Goal: Task Accomplishment & Management: Manage account settings

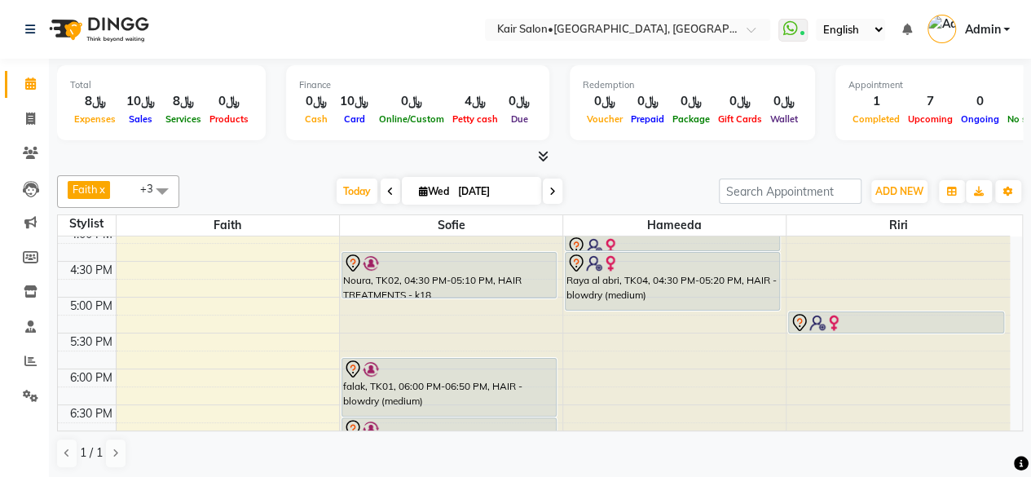
scroll to position [496, 0]
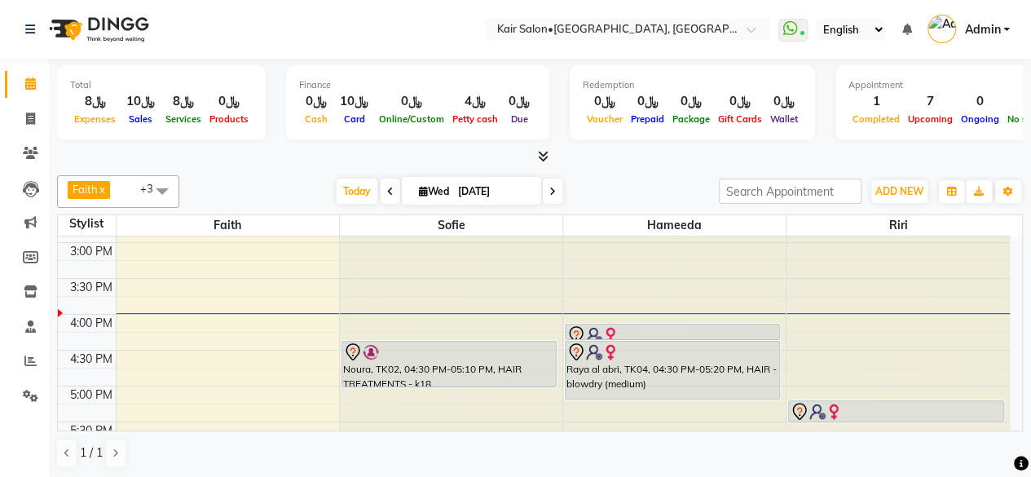
click at [549, 187] on icon at bounding box center [552, 192] width 7 height 10
type input "[DATE]"
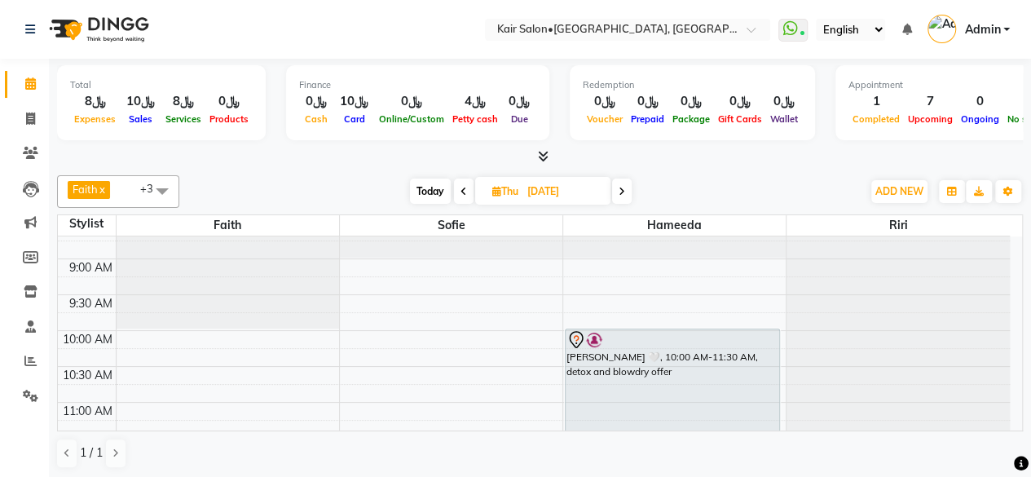
scroll to position [81, 0]
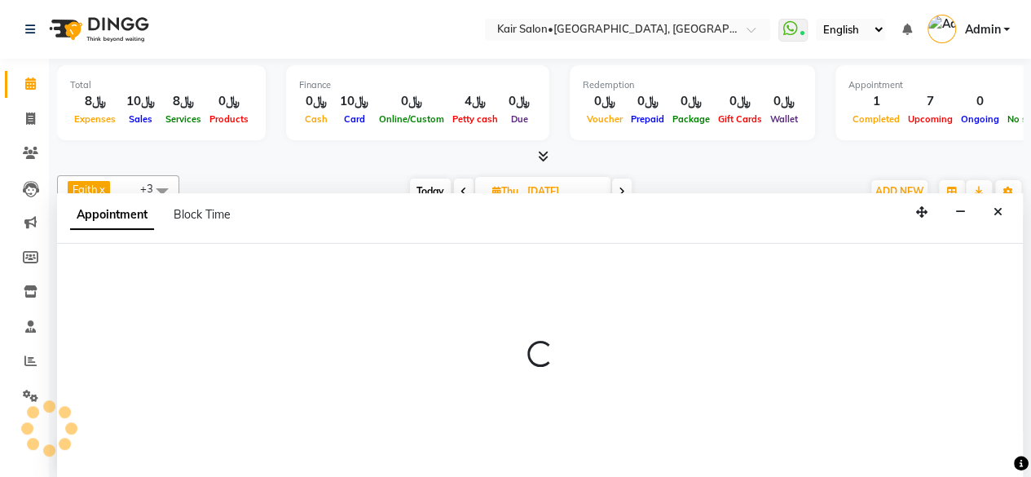
scroll to position [0, 0]
select select "49362"
select select "600"
select select "tentative"
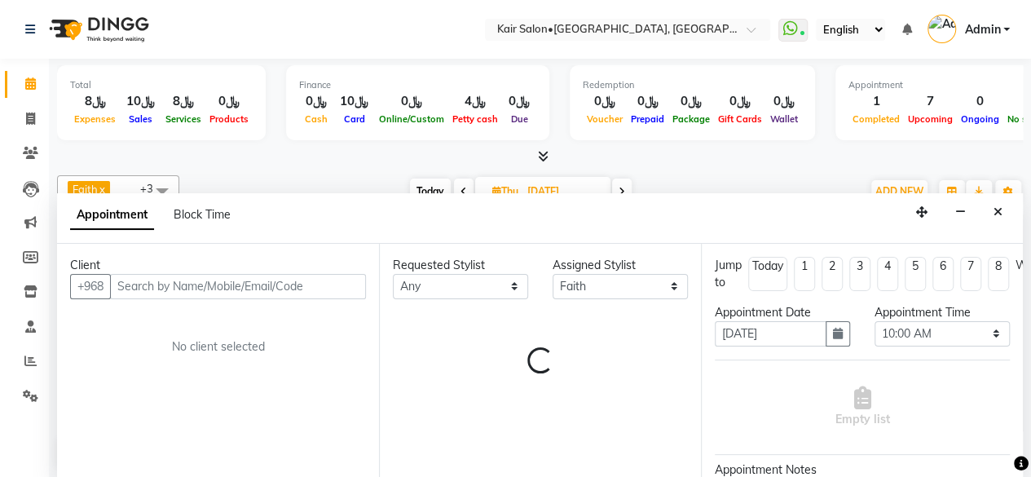
click at [187, 283] on input "text" at bounding box center [238, 286] width 256 height 25
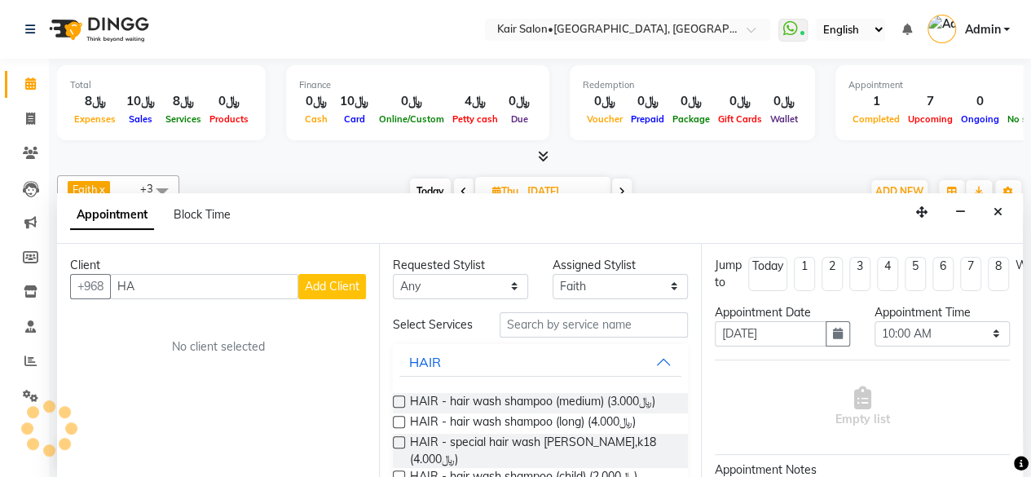
type input "H"
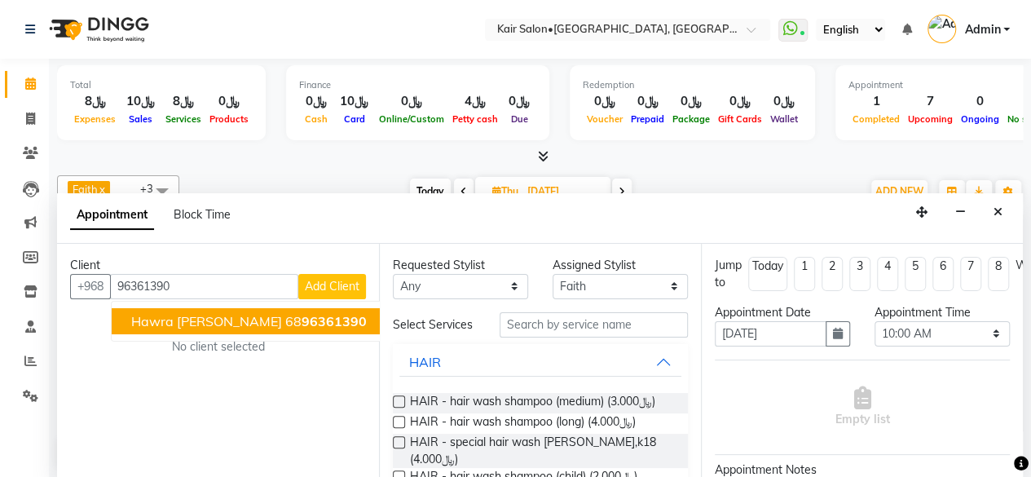
click at [302, 321] on span "96361390" at bounding box center [334, 321] width 65 height 16
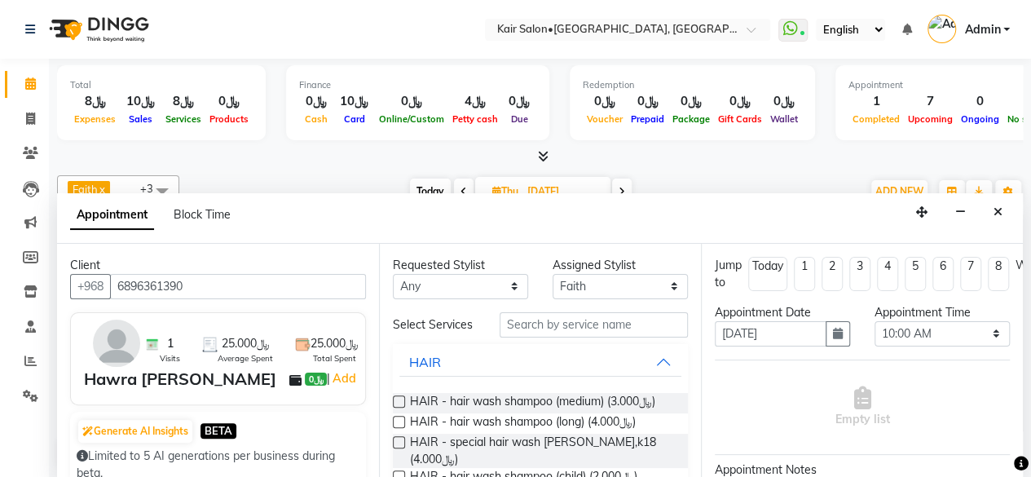
type input "6896361390"
click at [507, 278] on select "Any Faith HABSATBEE [PERSON_NAME] Madam [PERSON_NAME] Madam [PERSON_NAME] Madam…" at bounding box center [460, 286] width 135 height 25
select select "49362"
click at [393, 274] on select "Any Faith HABSATBEE [PERSON_NAME] Madam [PERSON_NAME] Madam [PERSON_NAME] Madam…" at bounding box center [460, 286] width 135 height 25
click at [537, 330] on input "text" at bounding box center [594, 324] width 188 height 25
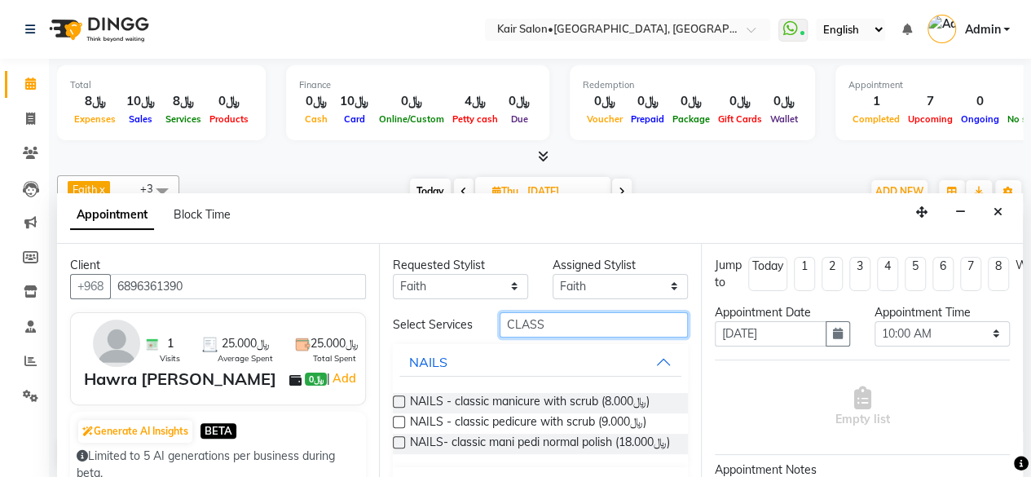
type input "CLASS"
click at [396, 448] on label at bounding box center [399, 442] width 12 height 12
click at [396, 449] on input "checkbox" at bounding box center [398, 443] width 11 height 11
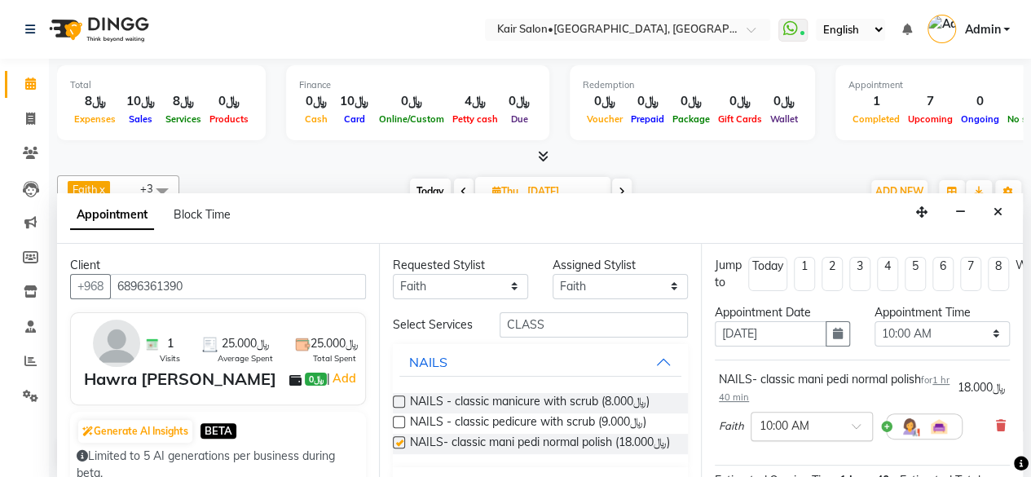
checkbox input "false"
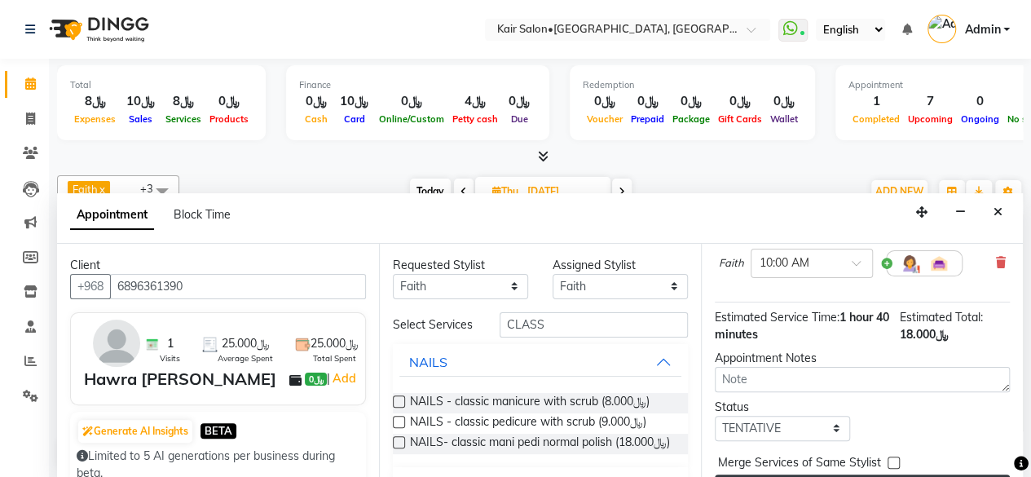
scroll to position [212, 0]
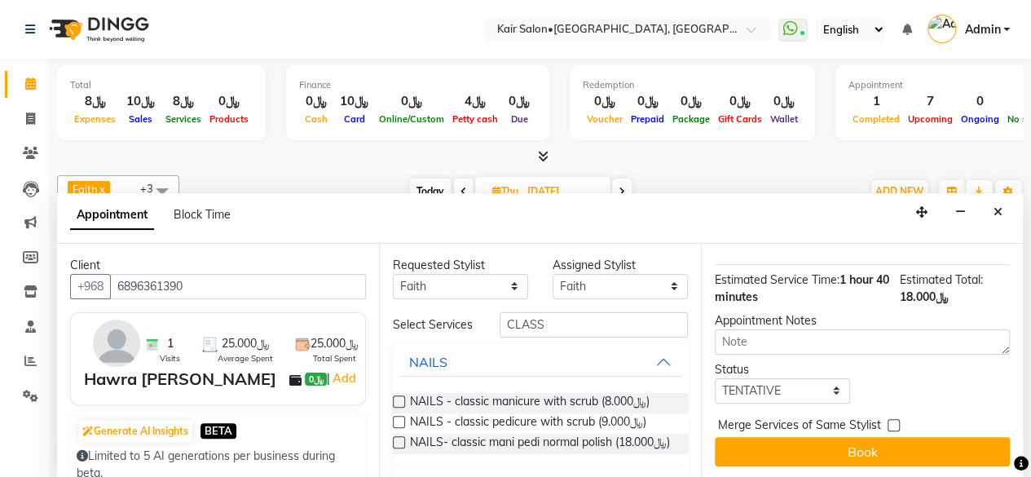
click at [835, 437] on button "Book" at bounding box center [862, 451] width 295 height 29
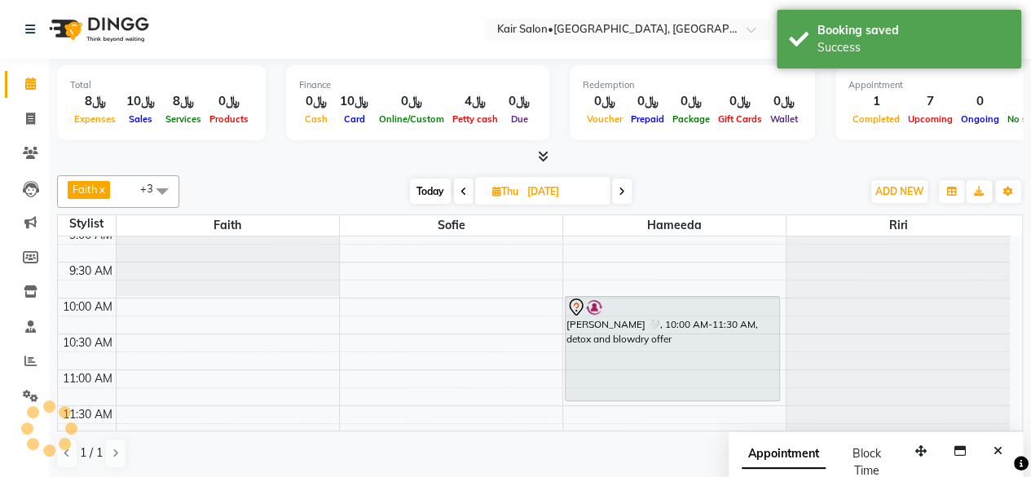
scroll to position [0, 0]
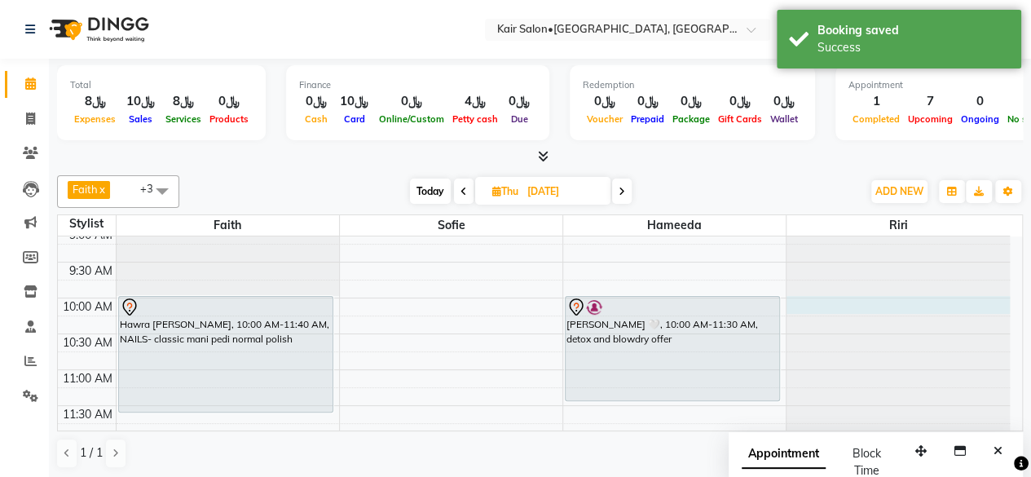
click at [797, 155] on div at bounding box center [897, 155] width 223 height 0
select select "89249"
select select "600"
select select "tentative"
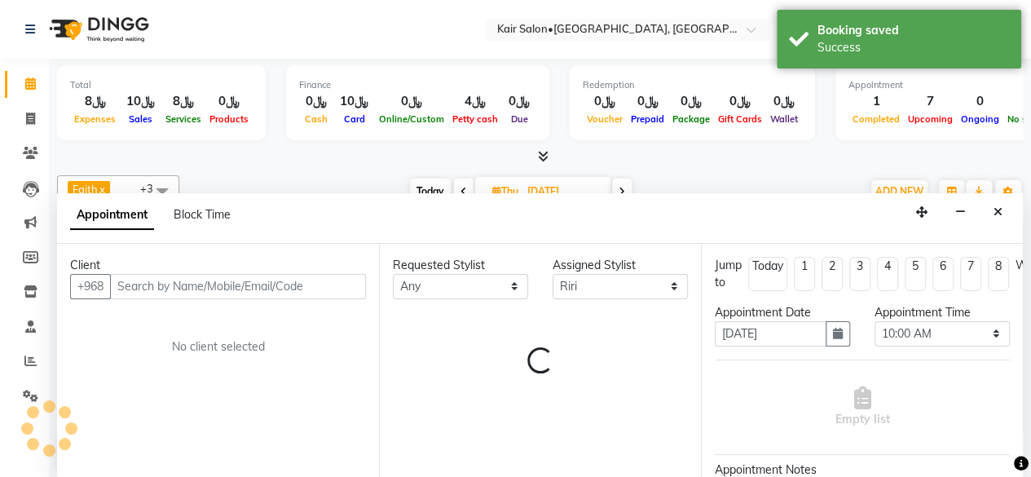
click at [324, 274] on input "text" at bounding box center [238, 286] width 256 height 25
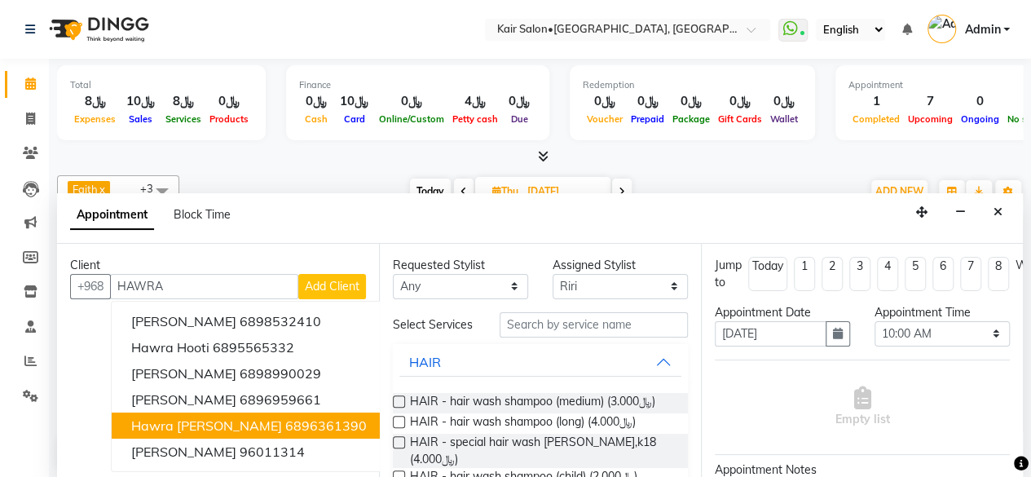
click at [308, 416] on button "Hawra [PERSON_NAME] 6896361390" at bounding box center [249, 425] width 275 height 26
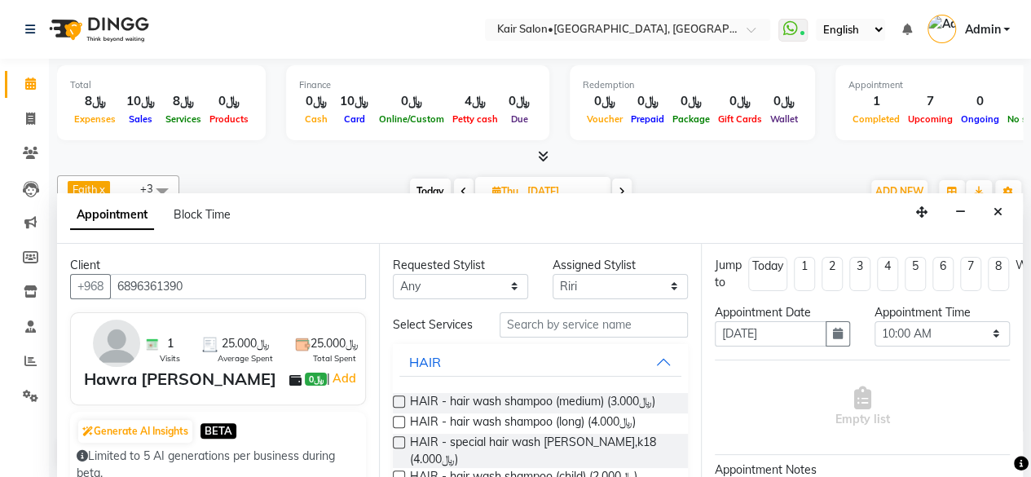
type input "6896361390"
click at [504, 281] on select "Any Faith HABSATBEE [PERSON_NAME] Madam [PERSON_NAME] Madam [PERSON_NAME] Madam…" at bounding box center [460, 286] width 135 height 25
select select "89249"
click at [393, 274] on select "Any Faith HABSATBEE [PERSON_NAME] Madam [PERSON_NAME] Madam [PERSON_NAME] Madam…" at bounding box center [460, 286] width 135 height 25
click at [533, 325] on input "text" at bounding box center [594, 324] width 188 height 25
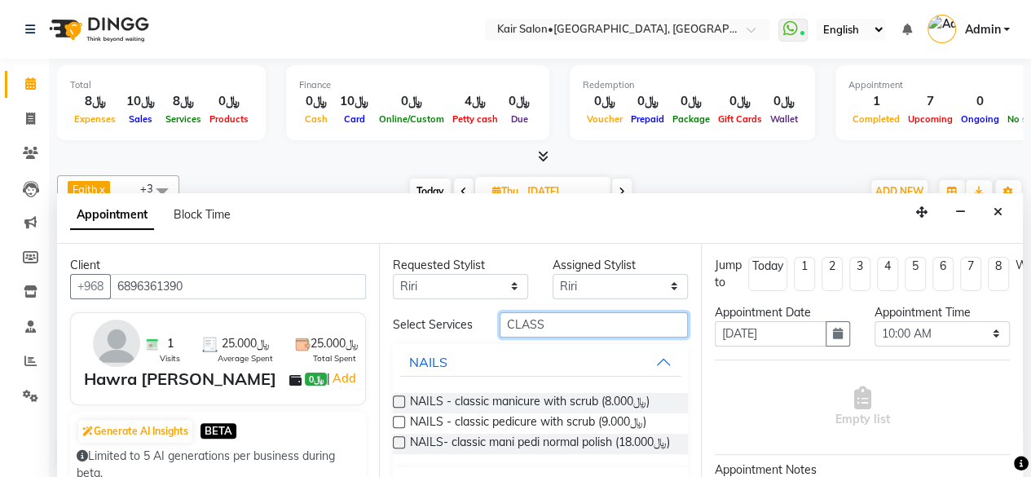
type input "CLASS"
click at [403, 443] on label at bounding box center [399, 442] width 12 height 12
click at [403, 443] on input "checkbox" at bounding box center [398, 443] width 11 height 11
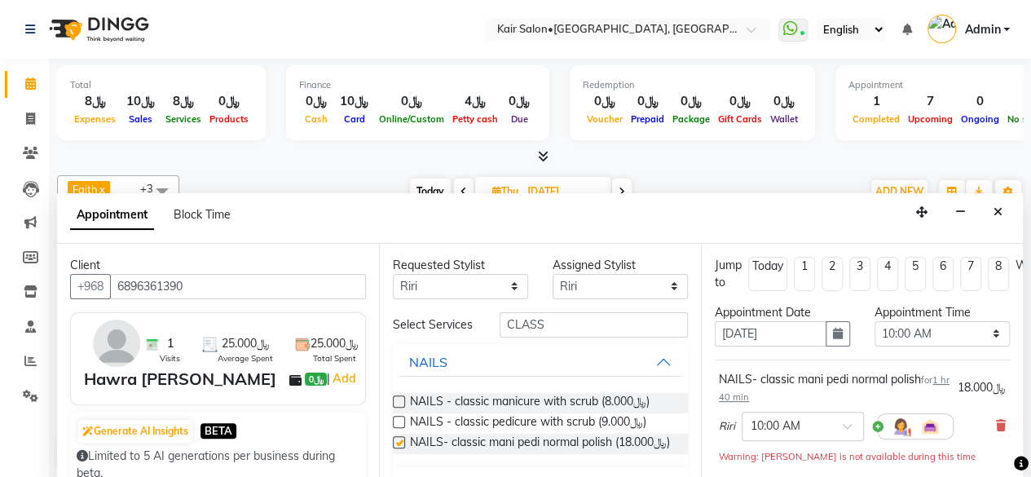
checkbox input "false"
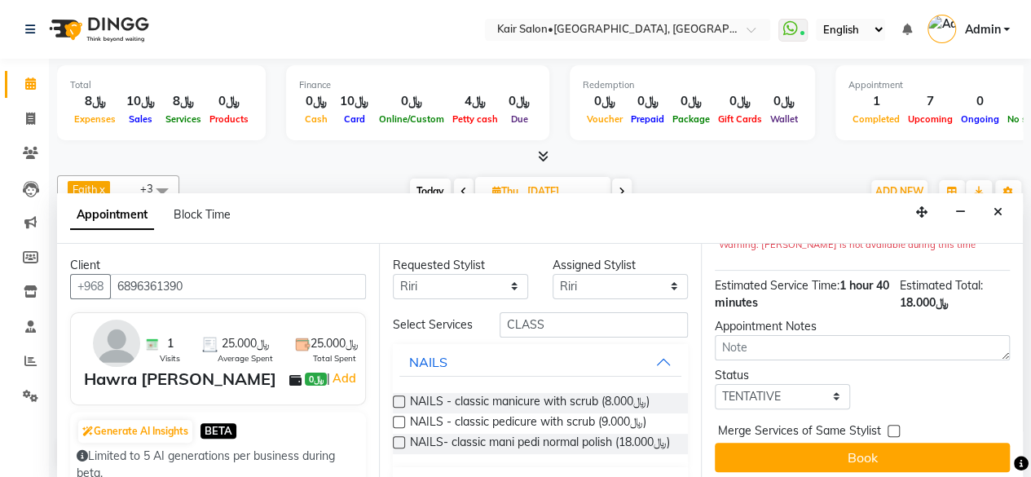
scroll to position [229, 0]
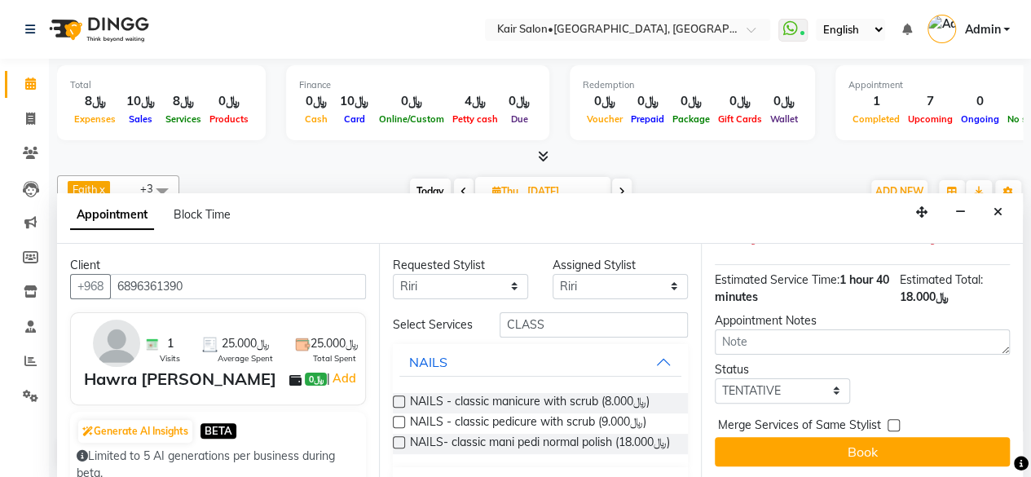
click at [864, 437] on button "Book" at bounding box center [862, 451] width 295 height 29
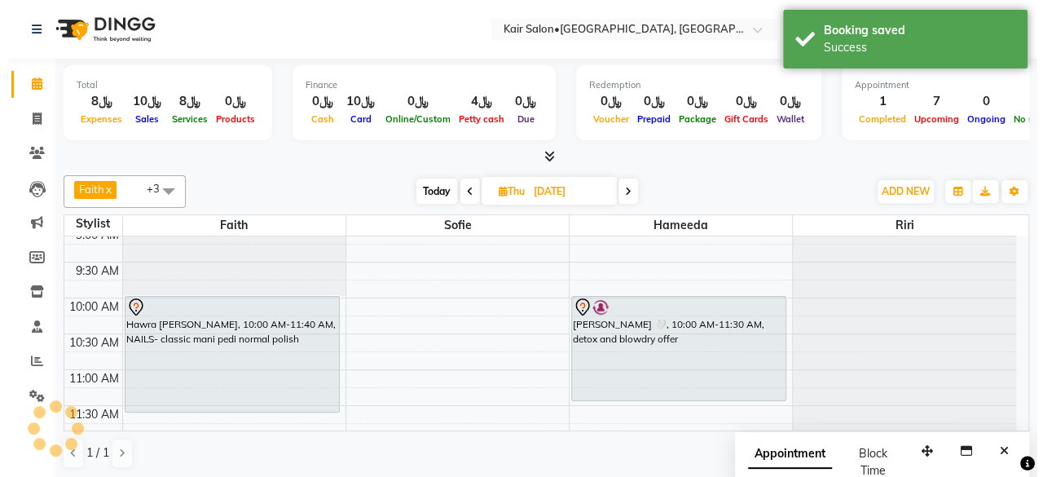
scroll to position [0, 0]
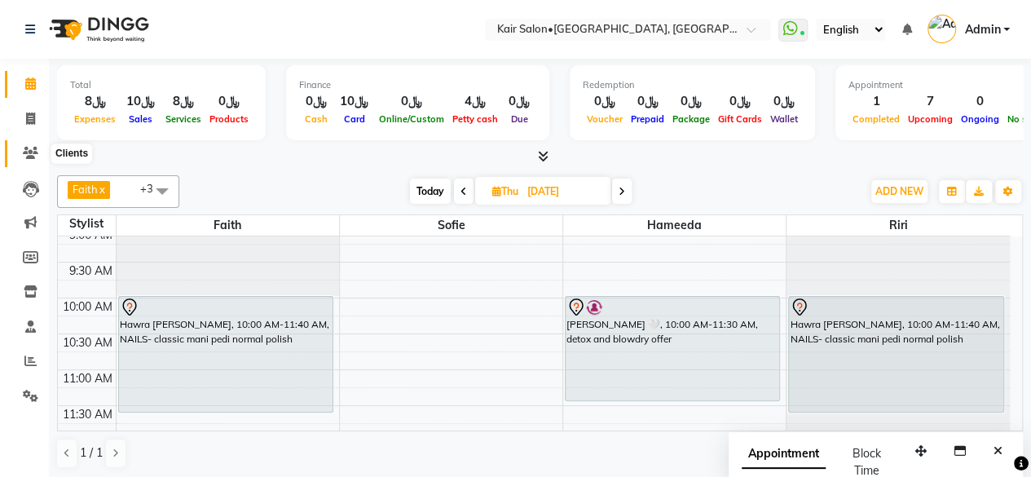
click at [36, 148] on icon at bounding box center [30, 153] width 15 height 12
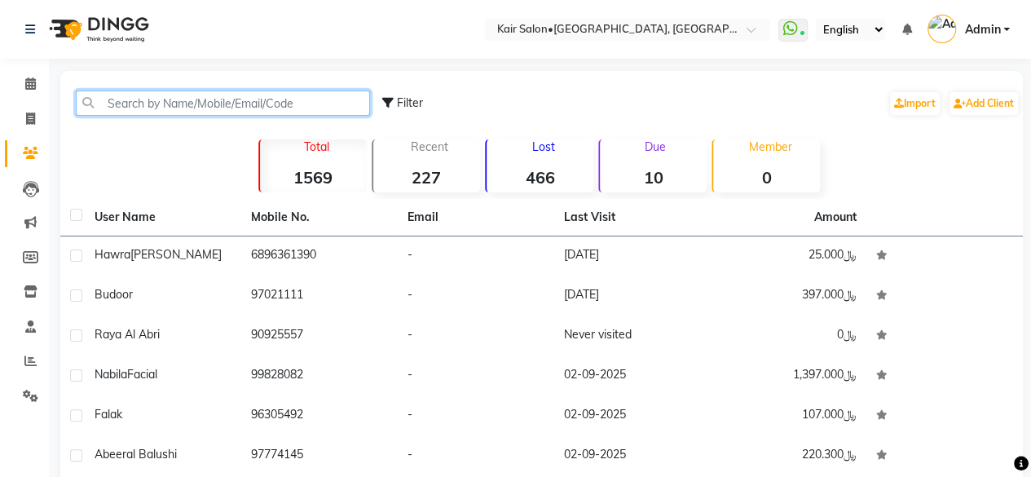
click at [321, 103] on input "text" at bounding box center [223, 102] width 294 height 25
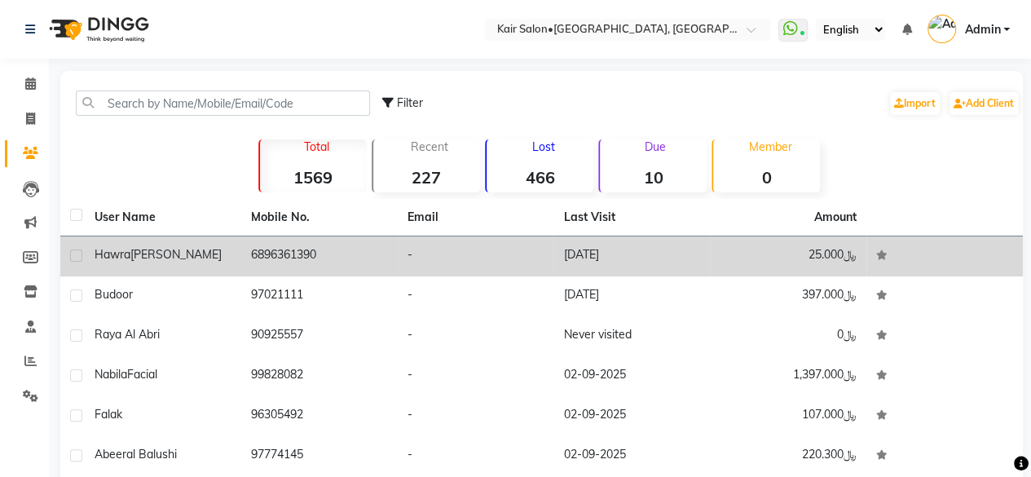
click at [319, 245] on td "6896361390" at bounding box center [319, 256] width 156 height 40
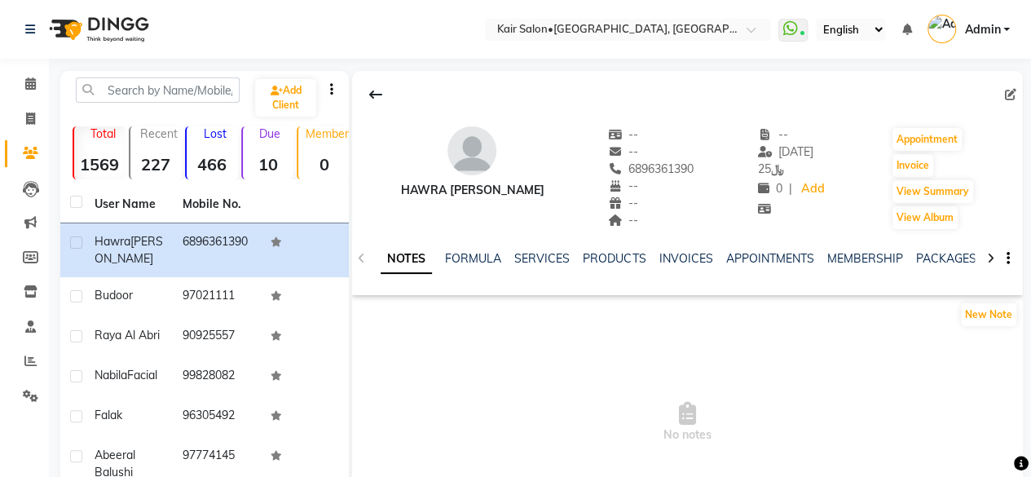
click at [1009, 89] on icon at bounding box center [1010, 94] width 11 height 11
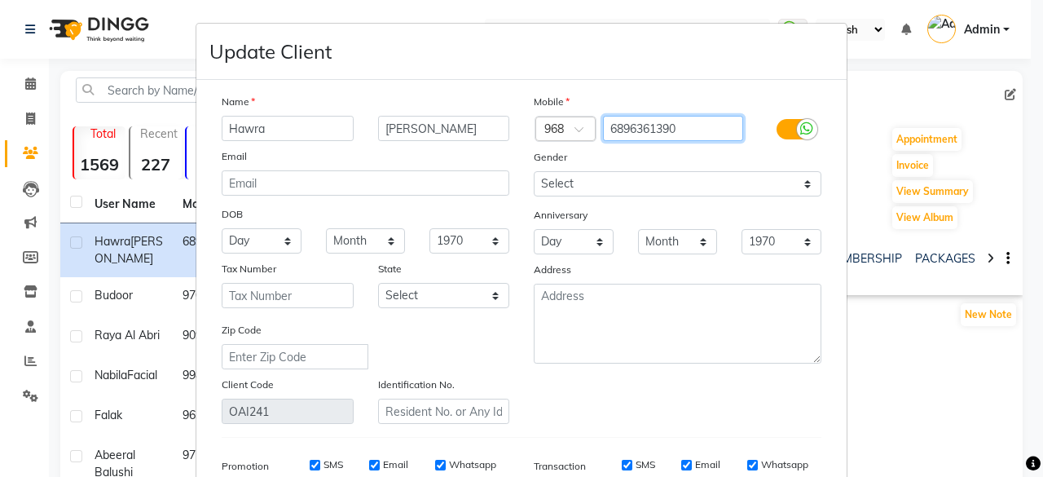
drag, startPoint x: 619, startPoint y: 126, endPoint x: 599, endPoint y: 131, distance: 21.0
click at [603, 131] on input "6896361390" at bounding box center [673, 128] width 141 height 25
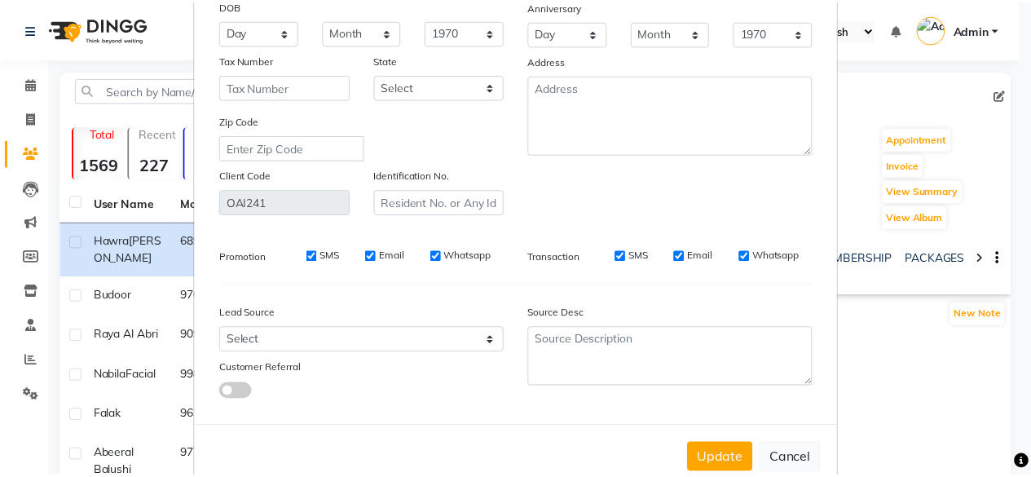
scroll to position [244, 0]
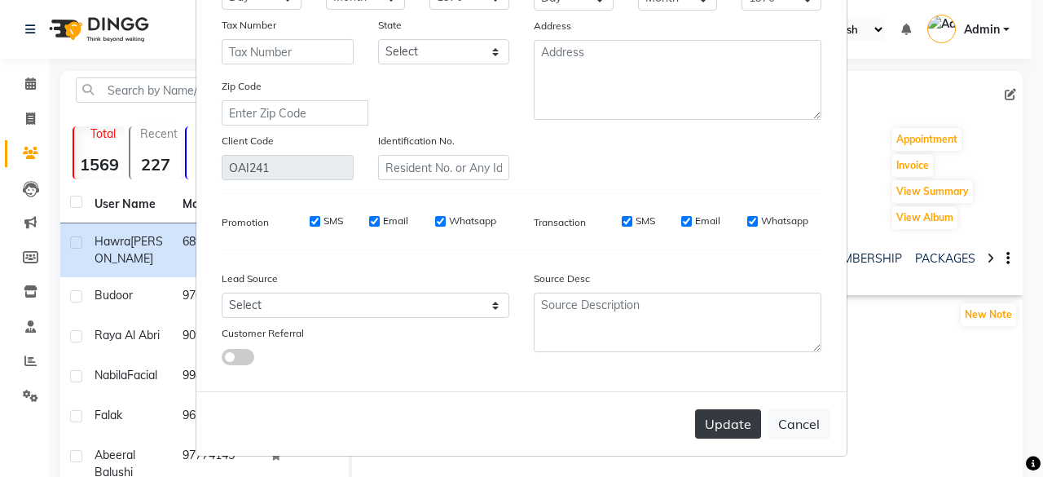
type input "96361390"
click at [720, 420] on button "Update" at bounding box center [728, 423] width 66 height 29
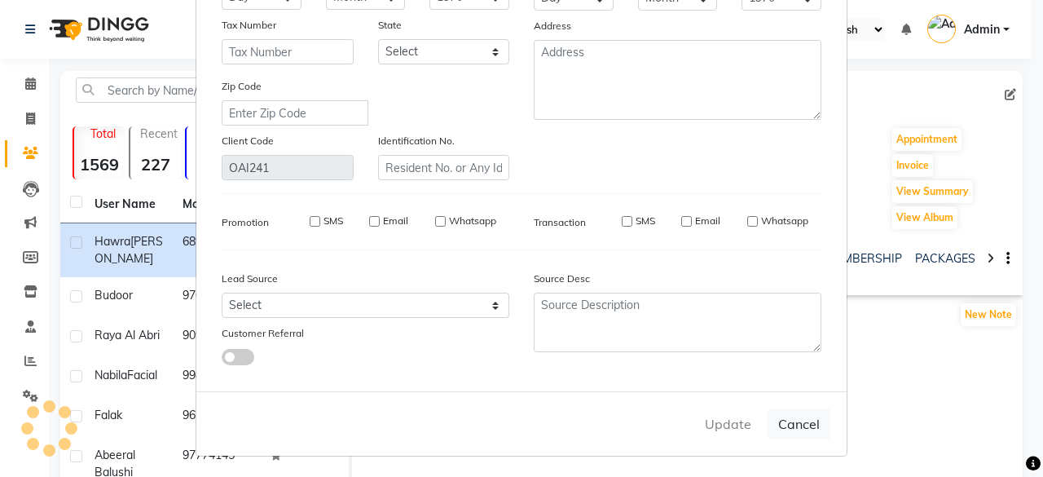
select select
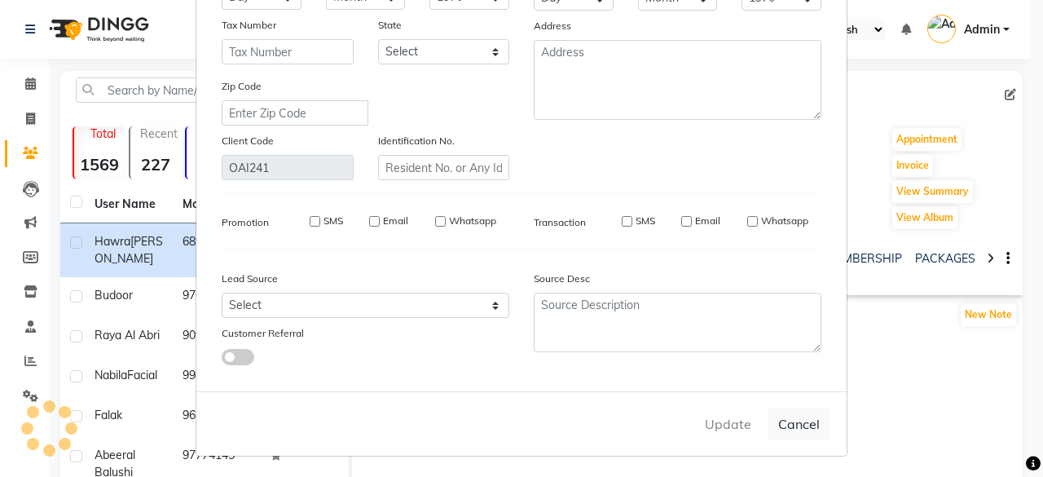
select select
checkbox input "false"
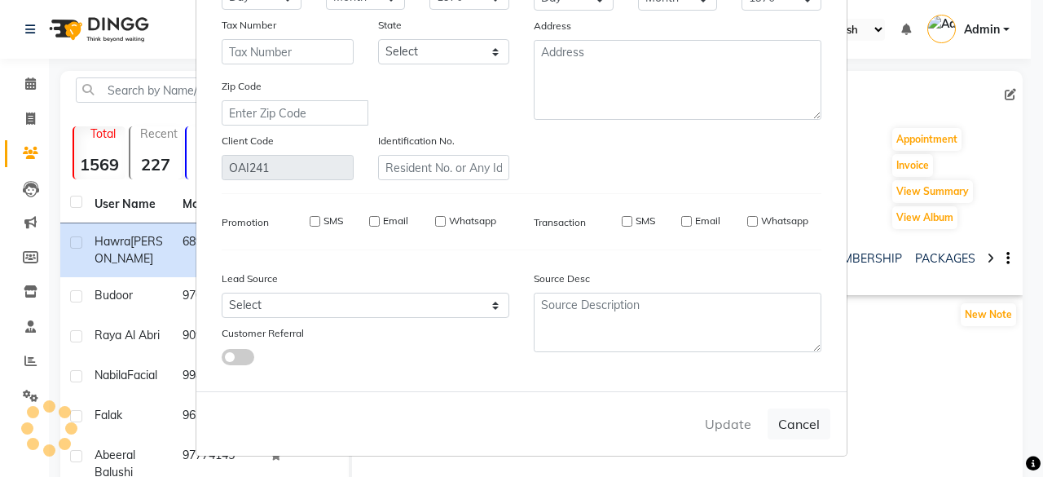
checkbox input "false"
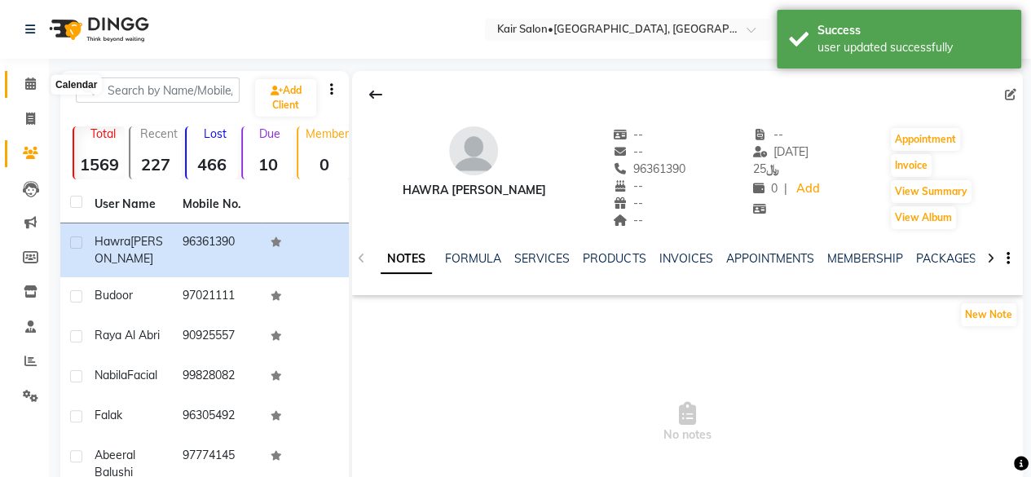
click at [26, 79] on icon at bounding box center [30, 83] width 11 height 12
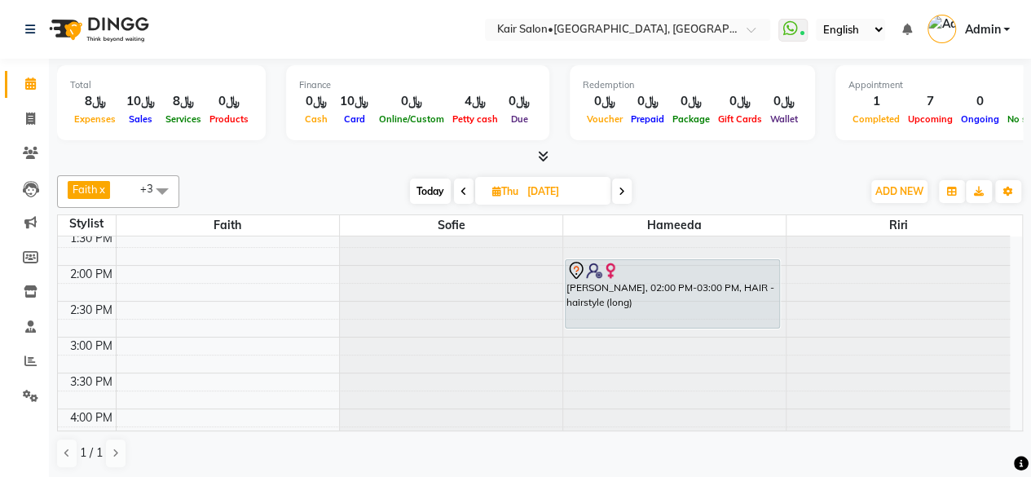
scroll to position [407, 0]
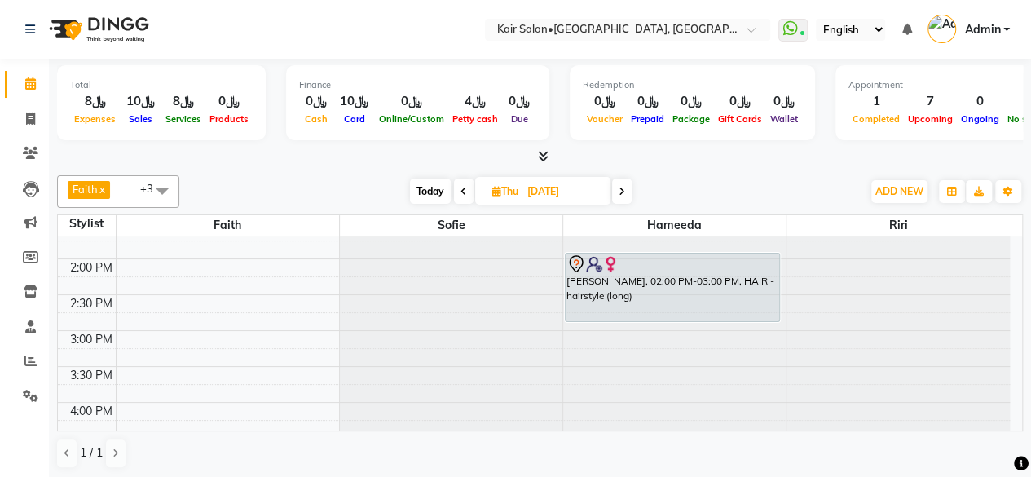
click at [429, 190] on span "Today" at bounding box center [430, 190] width 41 height 25
type input "[DATE]"
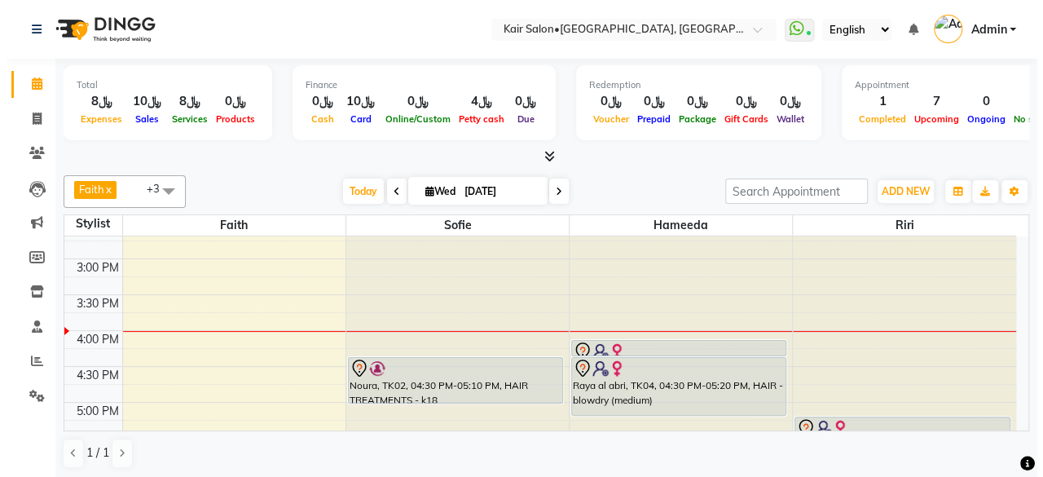
scroll to position [566, 0]
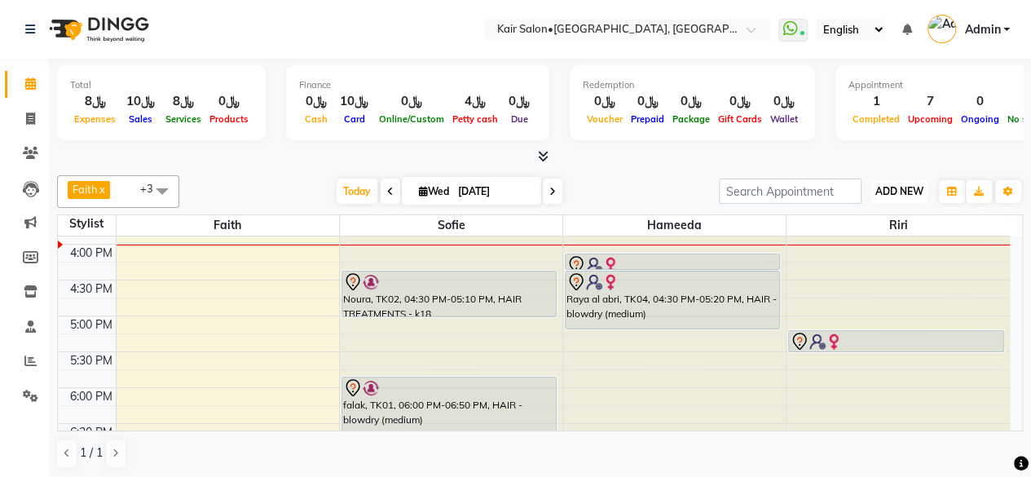
click at [877, 188] on span "ADD NEW" at bounding box center [899, 191] width 48 height 12
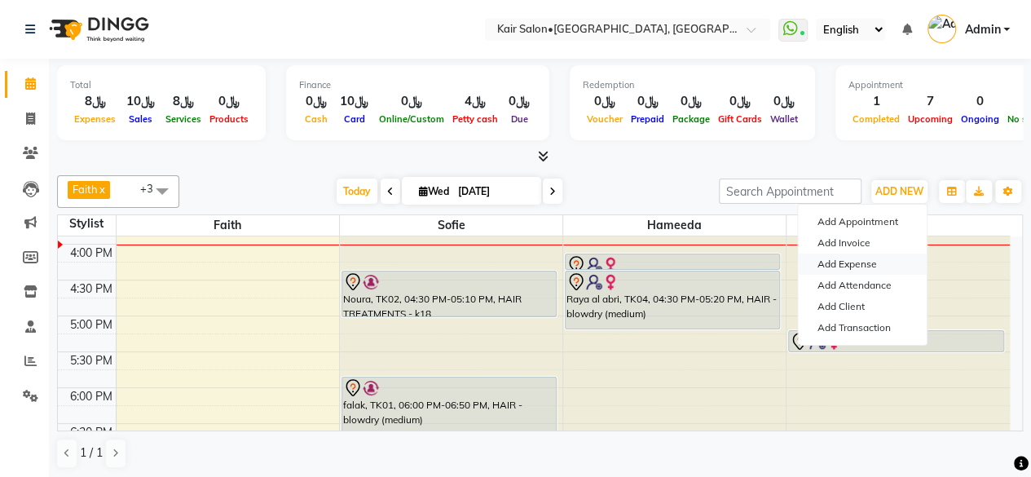
click at [858, 267] on link "Add Expense" at bounding box center [862, 263] width 129 height 21
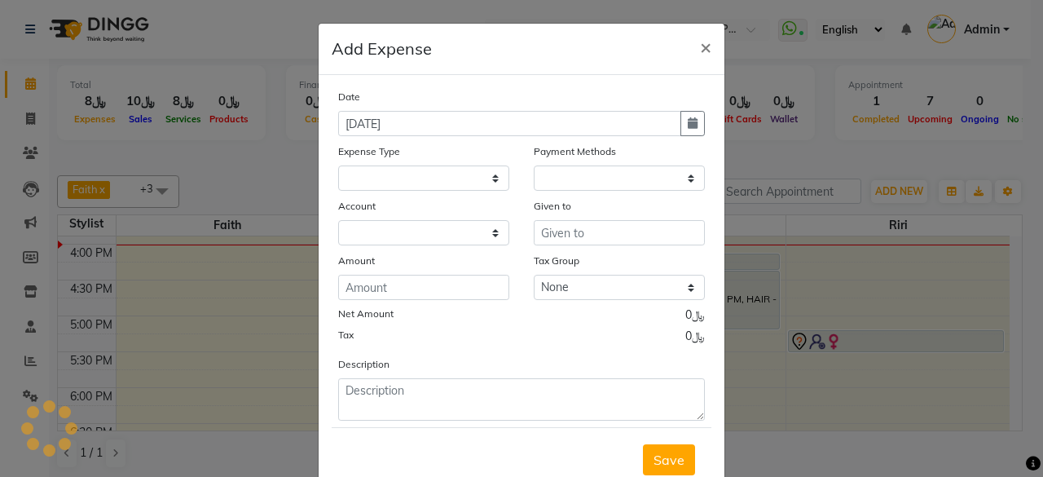
select select
select select "1"
select select "5516"
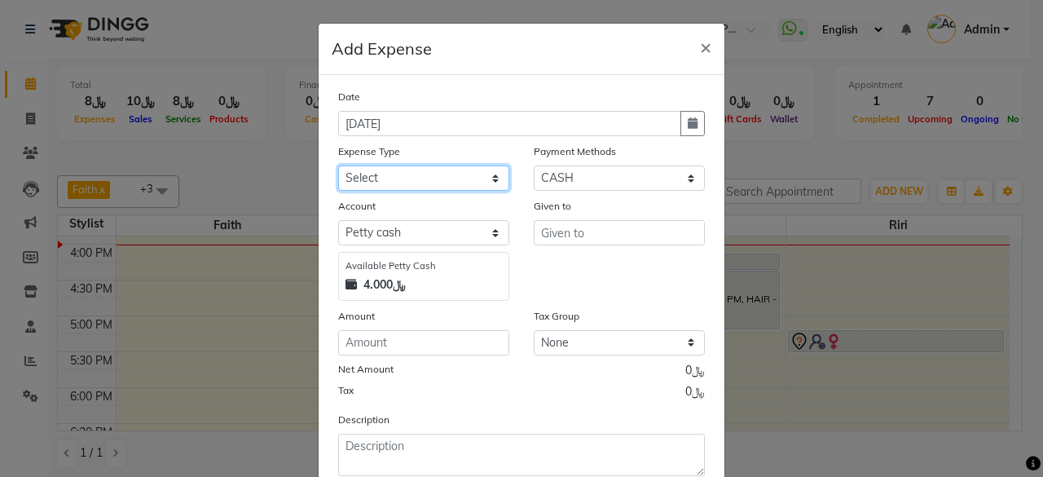
click at [486, 176] on select "Select al nazhi llc Al raaed laundry Amani staff transportation building cleane…" at bounding box center [423, 177] width 171 height 25
select select "19457"
click at [338, 165] on select "Select al nazhi llc Al raaed laundry Amani staff transportation building cleane…" at bounding box center [423, 177] width 171 height 25
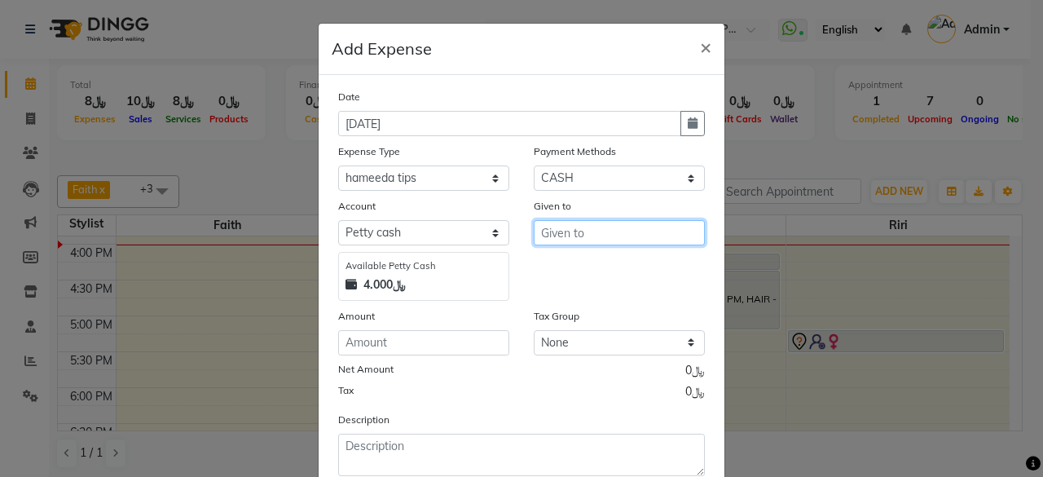
click at [553, 236] on input "text" at bounding box center [619, 232] width 171 height 25
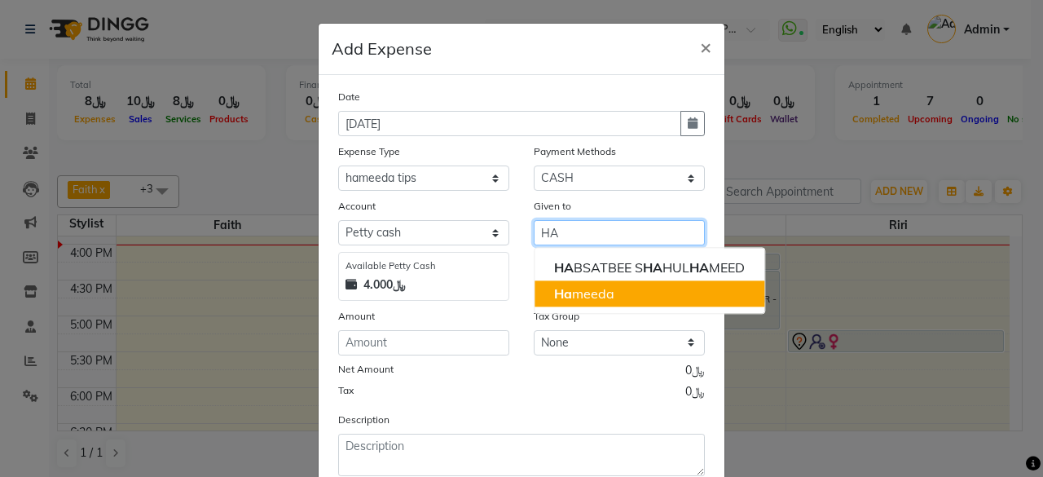
click at [579, 289] on ngb-highlight "Ha meeda" at bounding box center [584, 293] width 60 height 16
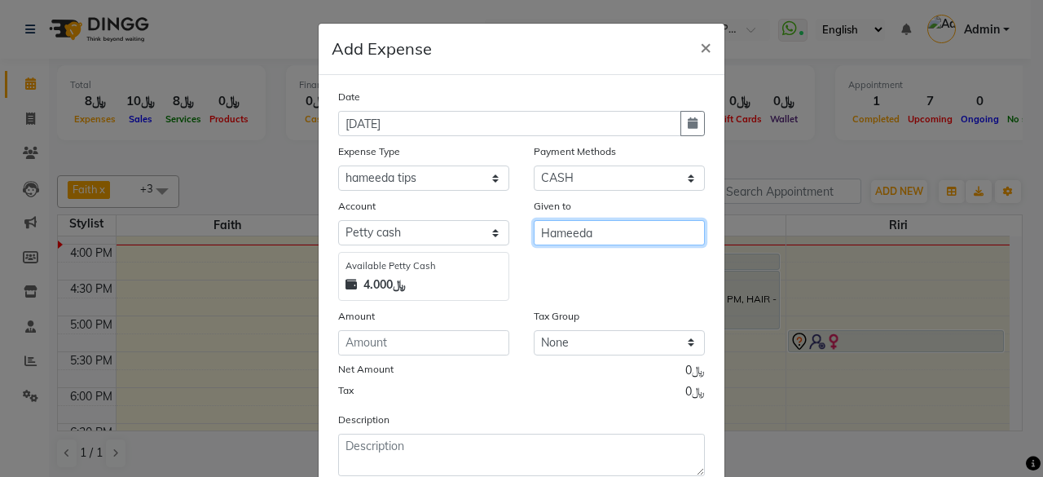
type input "Hameeda"
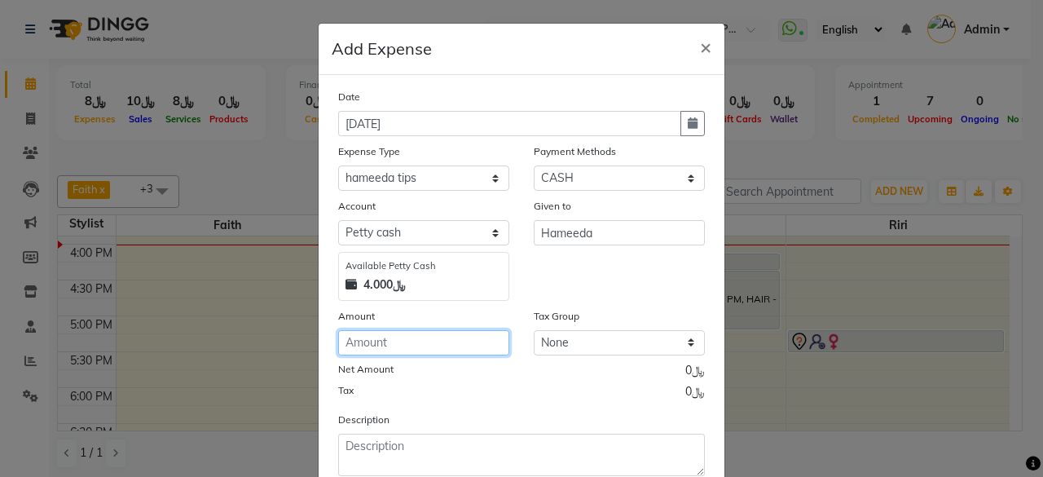
click at [437, 337] on input "number" at bounding box center [423, 342] width 171 height 25
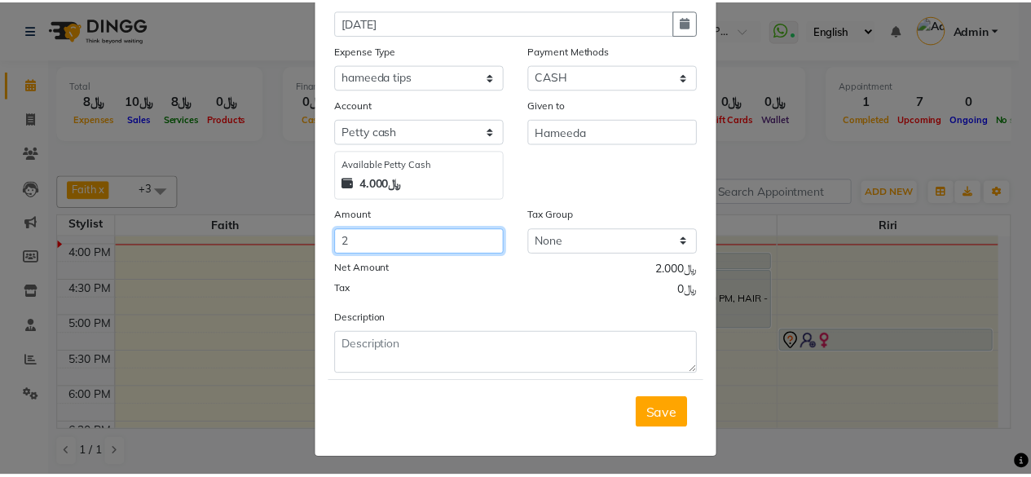
scroll to position [104, 0]
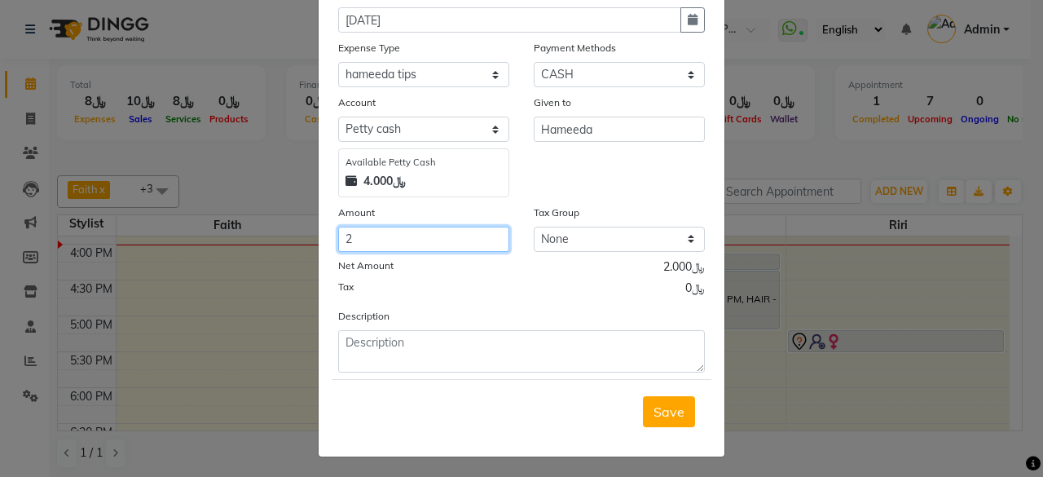
type input "2"
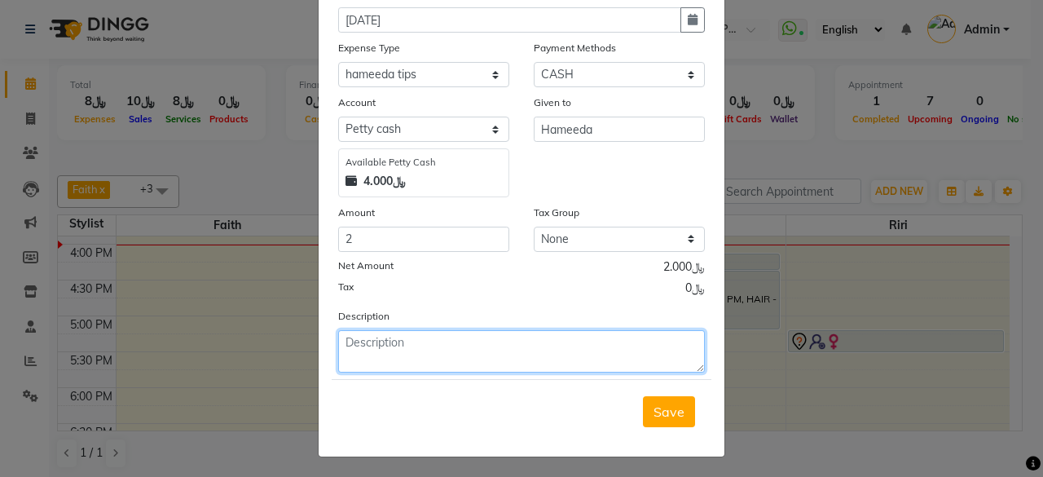
click at [431, 350] on textarea at bounding box center [521, 351] width 367 height 42
type textarea "BUDOOR TIP[2]"
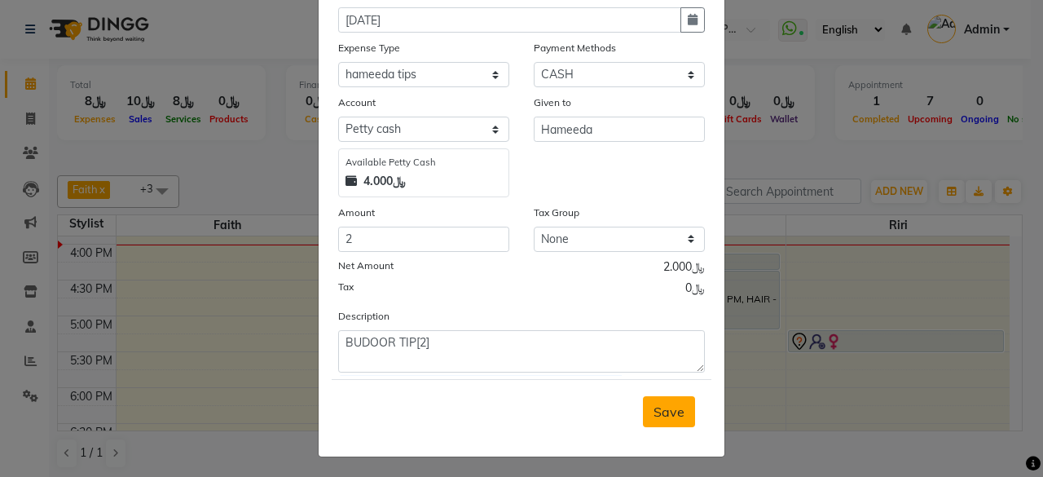
click at [663, 407] on span "Save" at bounding box center [669, 411] width 31 height 16
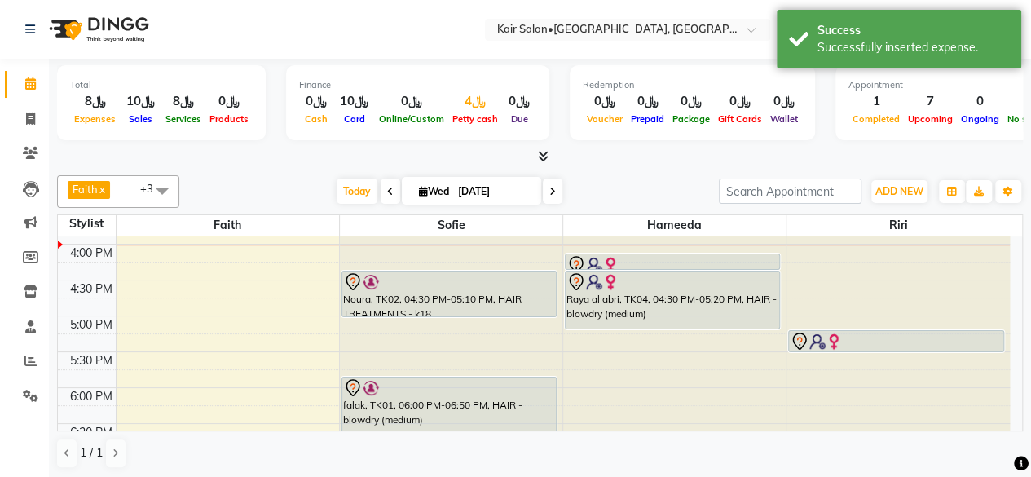
click at [469, 104] on div "﷼4" at bounding box center [475, 101] width 54 height 19
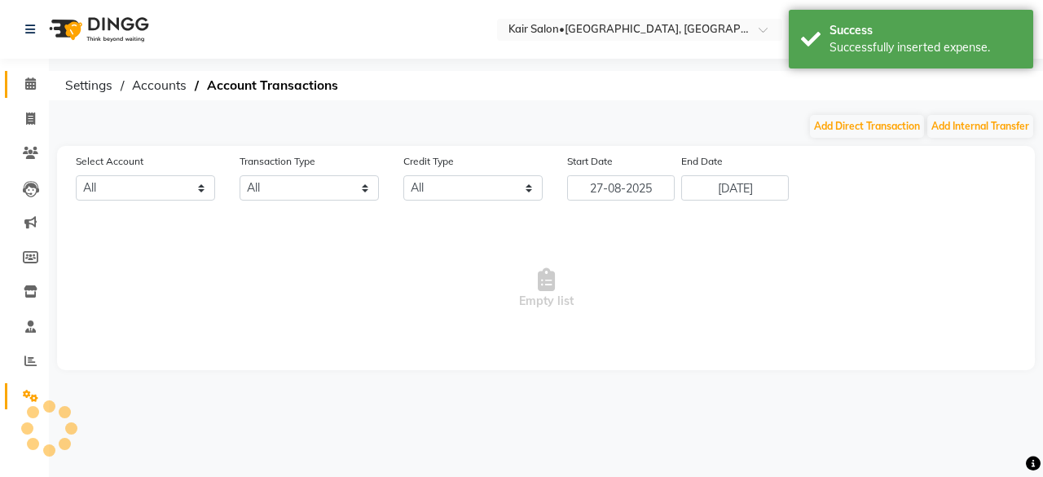
select select "5516"
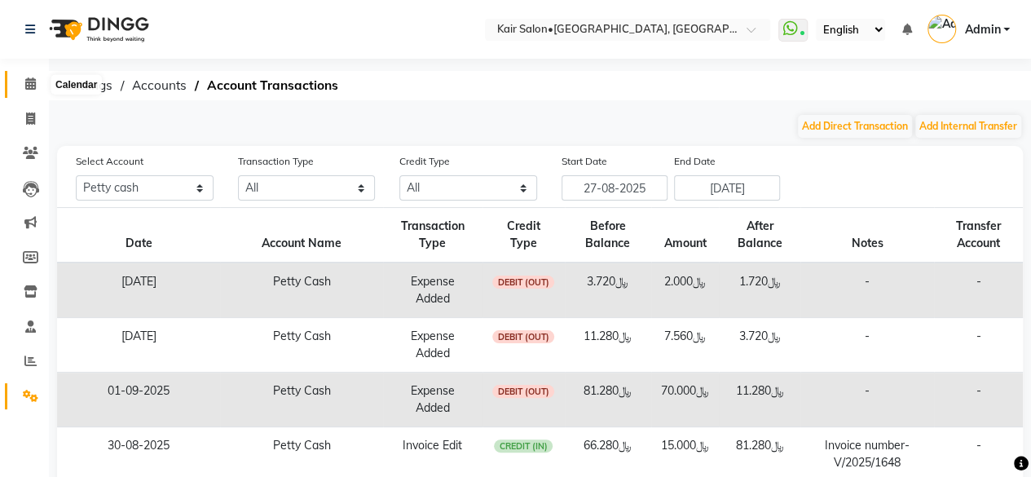
click at [32, 77] on icon at bounding box center [30, 83] width 11 height 12
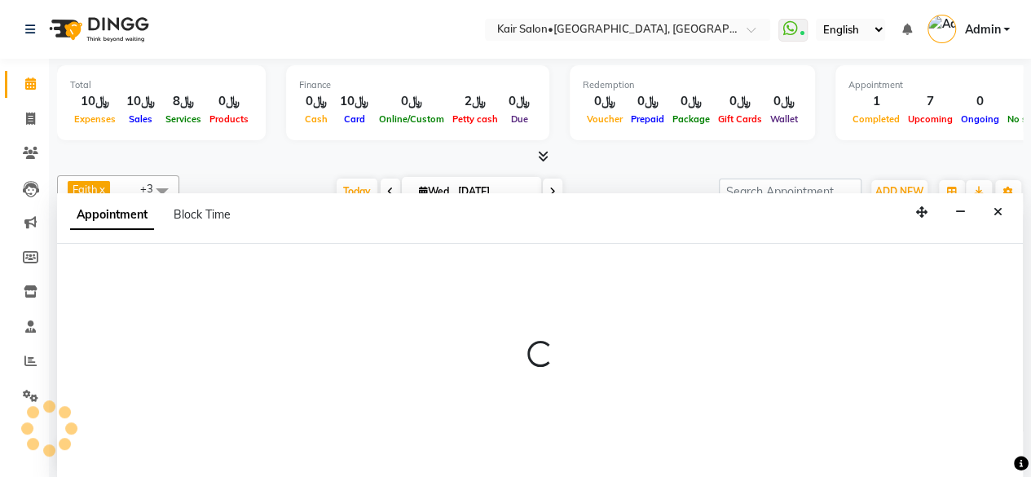
select select "66378"
select select "615"
select select "tentative"
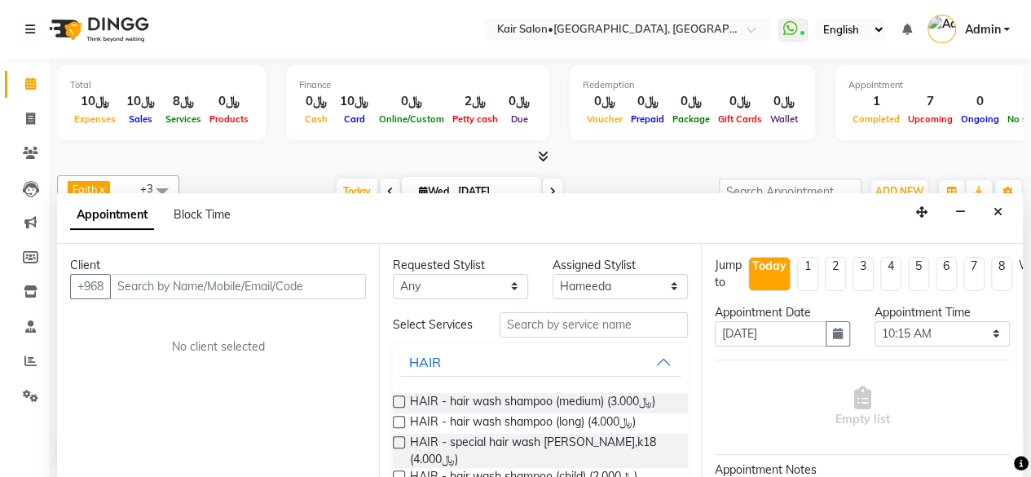
drag, startPoint x: 996, startPoint y: 206, endPoint x: 973, endPoint y: 209, distance: 23.1
click at [994, 206] on icon "Close" at bounding box center [997, 211] width 9 height 11
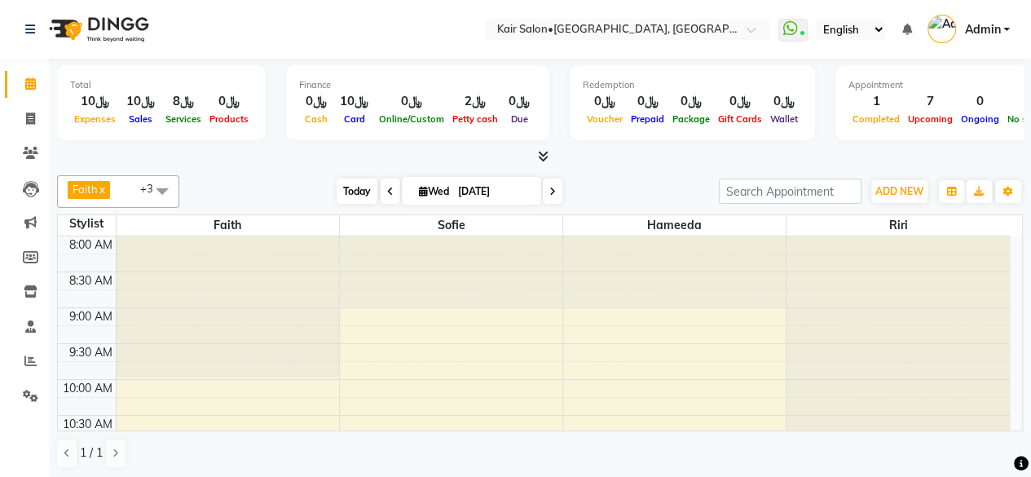
click at [349, 185] on span "Today" at bounding box center [357, 190] width 41 height 25
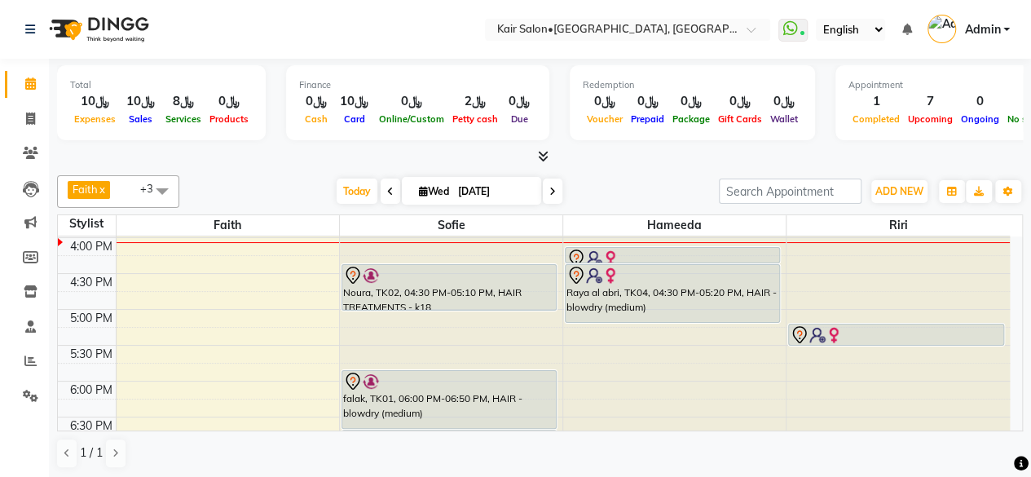
scroll to position [566, 0]
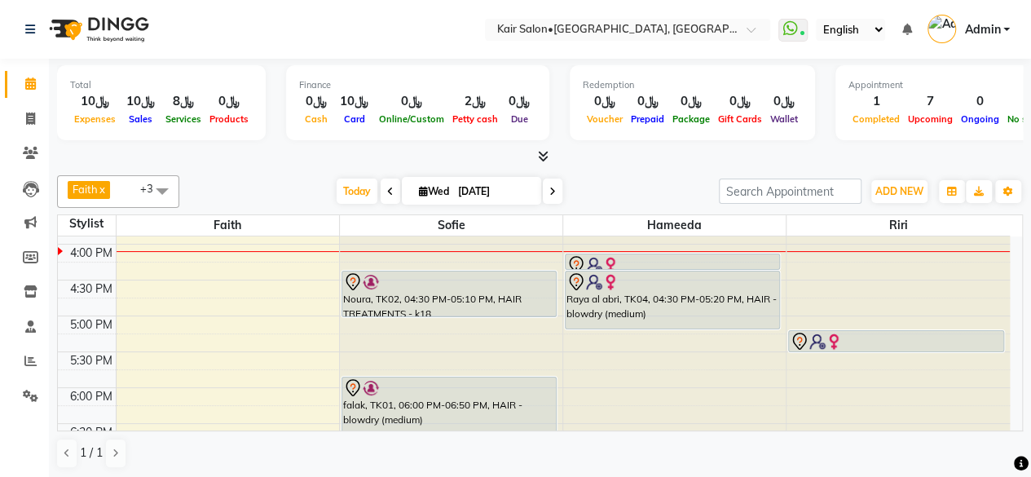
click at [549, 190] on icon at bounding box center [552, 192] width 7 height 10
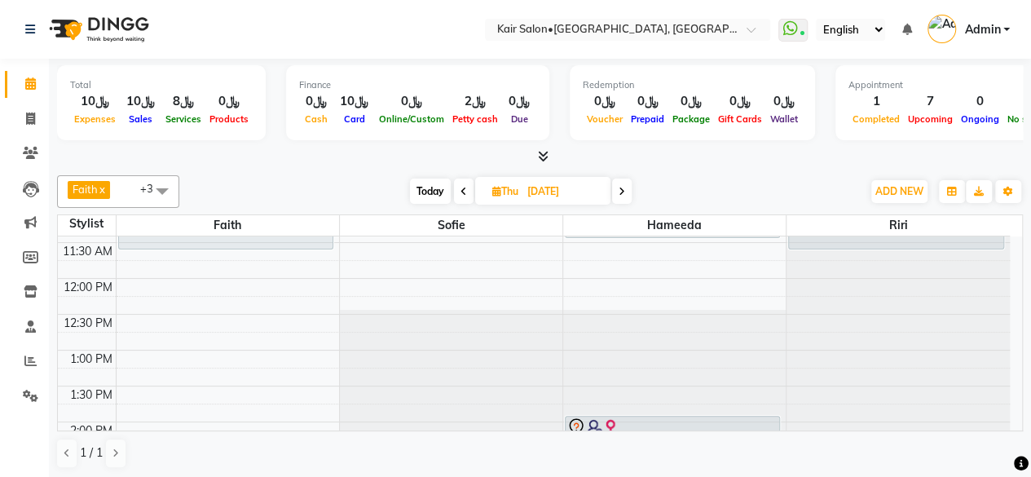
scroll to position [163, 0]
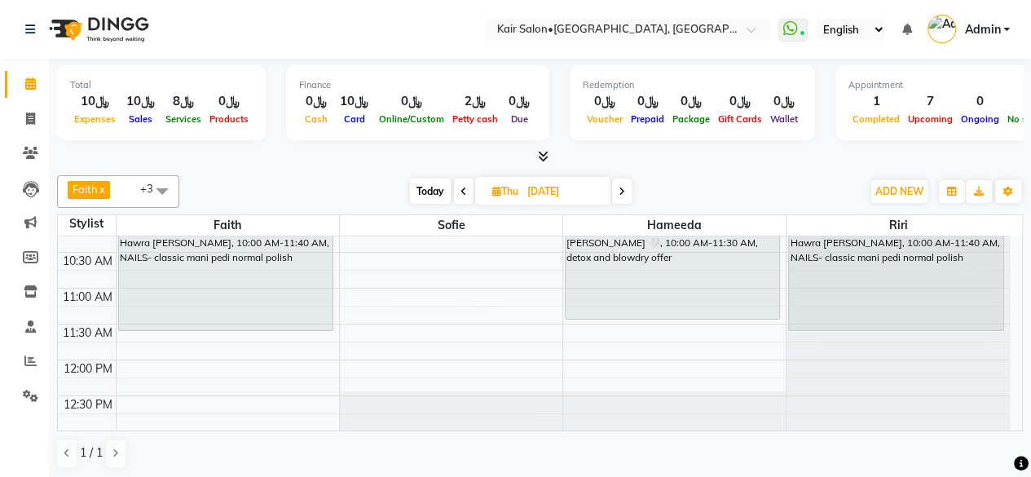
click at [426, 190] on span "Today" at bounding box center [430, 190] width 41 height 25
type input "[DATE]"
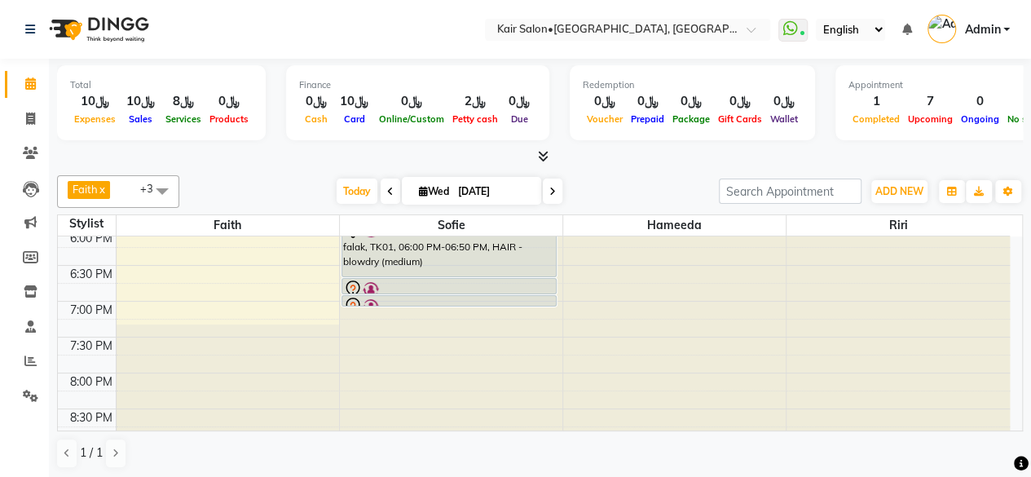
scroll to position [566, 0]
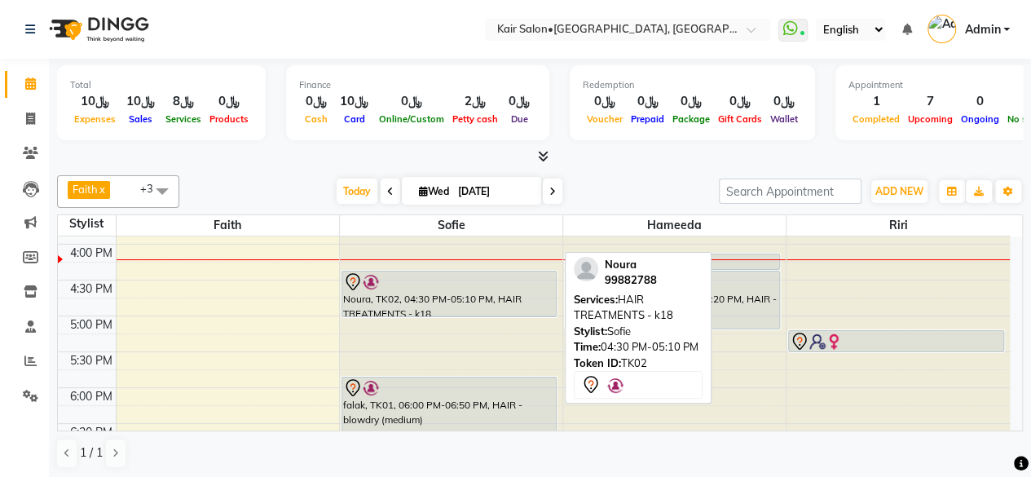
click at [501, 294] on div "Noura, TK02, 04:30 PM-05:10 PM, HAIR TREATMENTS - k18" at bounding box center [449, 293] width 214 height 45
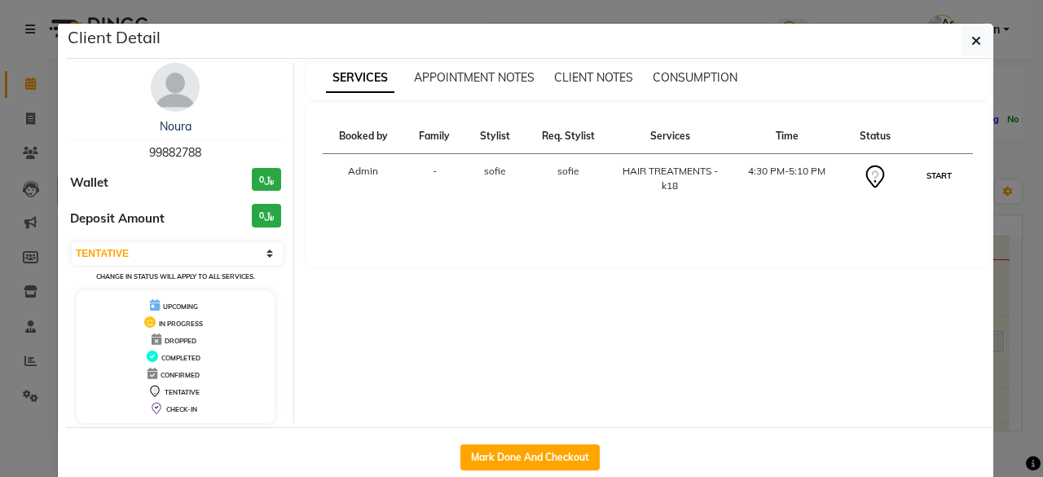
click at [929, 169] on button "START" at bounding box center [939, 175] width 33 height 20
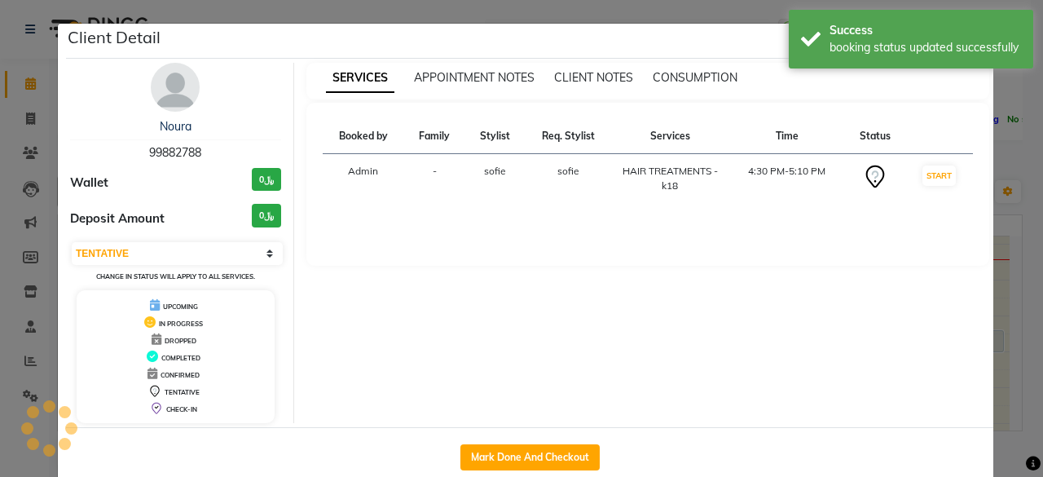
select select "1"
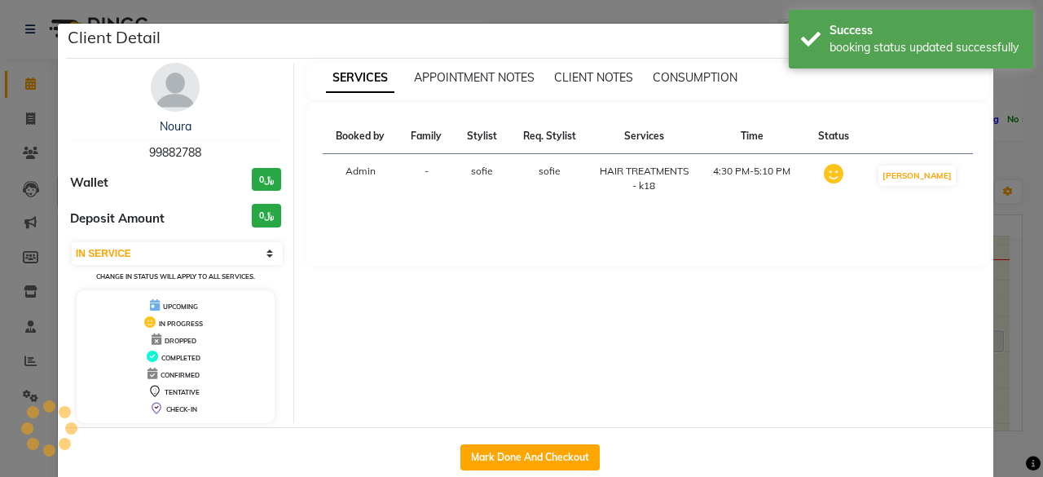
click at [1012, 175] on ngb-modal-window "Client Detail Noura 99882788 Wallet ﷼0 Deposit Amount ﷼0 Select IN SERVICE CONF…" at bounding box center [521, 238] width 1043 height 477
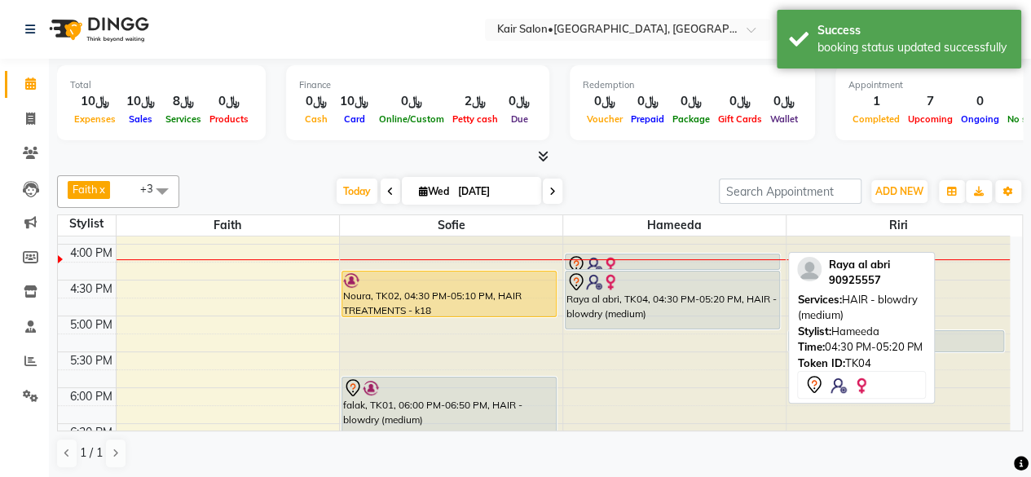
click at [685, 320] on div "Raya al abri, TK04, 04:30 PM-05:20 PM, HAIR - blowdry (medium)" at bounding box center [673, 299] width 214 height 57
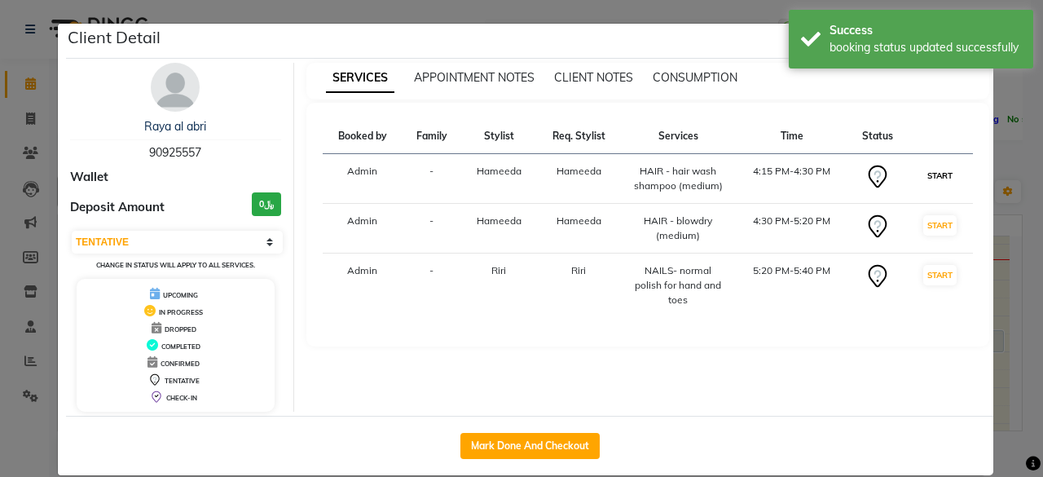
click at [934, 173] on button "START" at bounding box center [939, 175] width 33 height 20
select select "select"
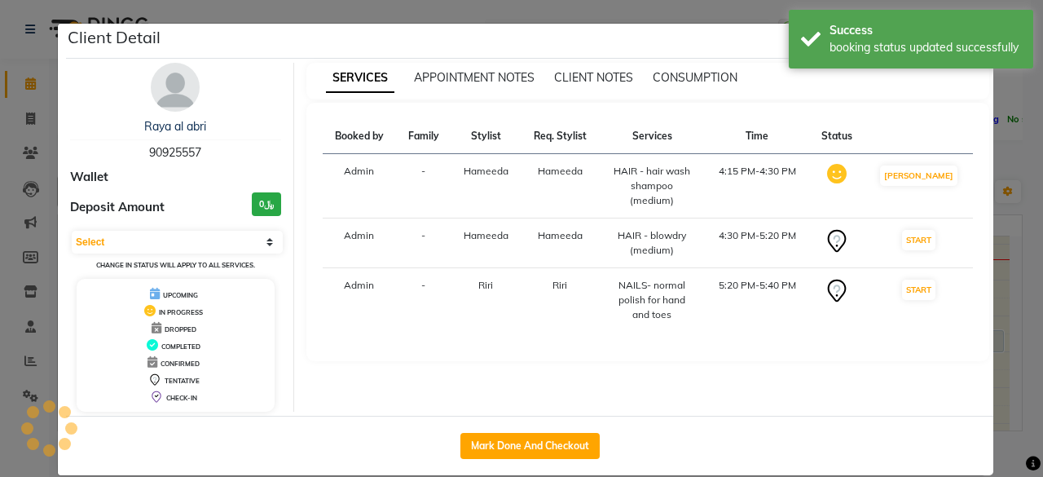
click at [1006, 209] on ngb-modal-window "Client Detail Raya al abri 90925557 Wallet Deposit Amount ﷼0 Select IN SERVICE …" at bounding box center [521, 238] width 1043 height 477
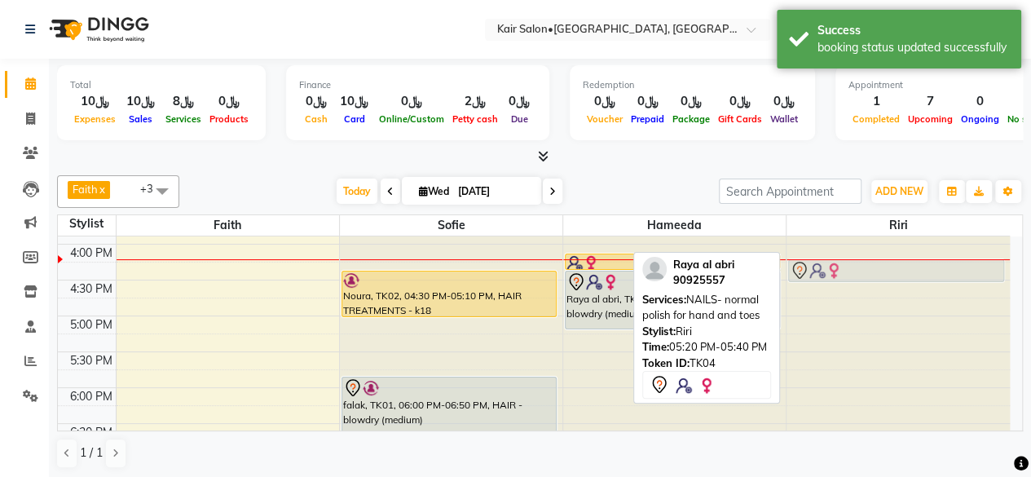
drag, startPoint x: 825, startPoint y: 340, endPoint x: 830, endPoint y: 275, distance: 64.6
click at [830, 275] on div "Raya al abri, TK04, 05:20 PM-05:40 PM, NAILS- normal polish for hand and toes R…" at bounding box center [897, 244] width 223 height 1147
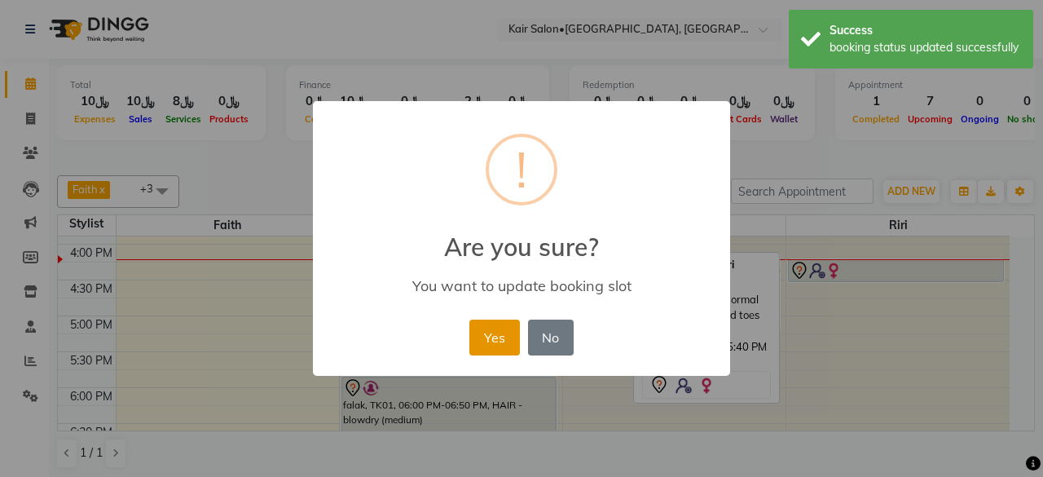
click at [491, 331] on button "Yes" at bounding box center [494, 337] width 50 height 36
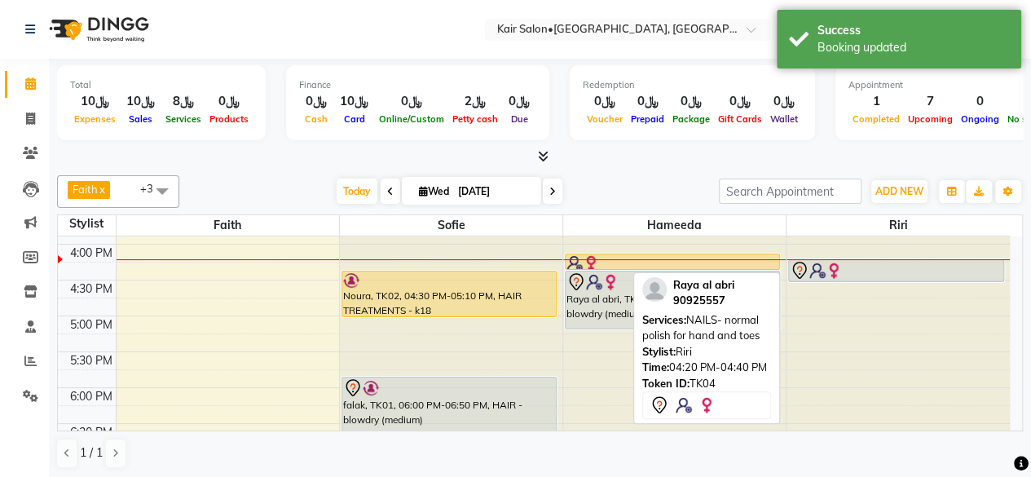
click at [879, 265] on div at bounding box center [896, 271] width 213 height 20
click at [900, 267] on div at bounding box center [896, 271] width 213 height 20
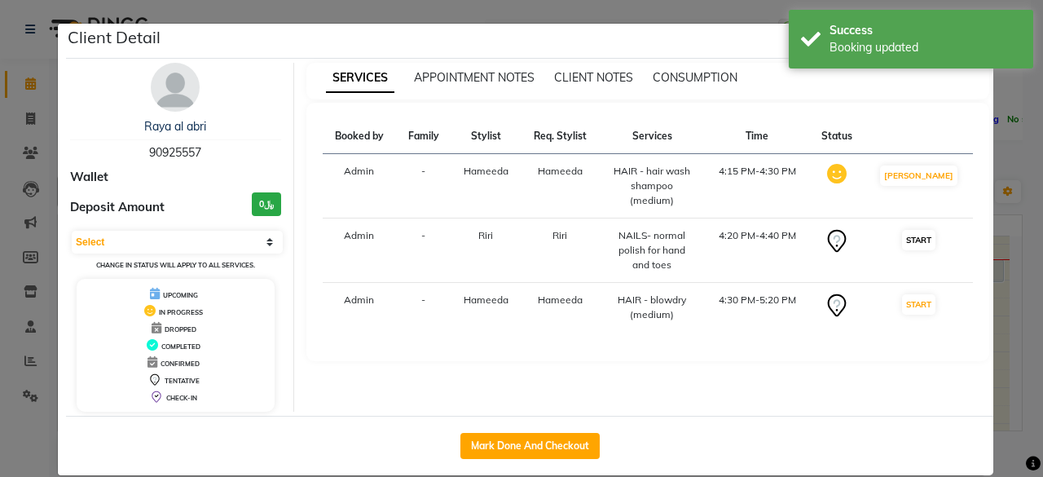
click at [921, 218] on td "START" at bounding box center [919, 250] width 108 height 64
click at [990, 229] on div "SERVICES APPOINTMENT NOTES CLIENT NOTES CONSUMPTION Booked by Family Stylist Re…" at bounding box center [648, 237] width 708 height 349
click at [997, 164] on ngb-modal-window "Client Detail Raya al abri 90925557 Wallet Deposit Amount ﷼0 Select IN SERVICE …" at bounding box center [521, 238] width 1043 height 477
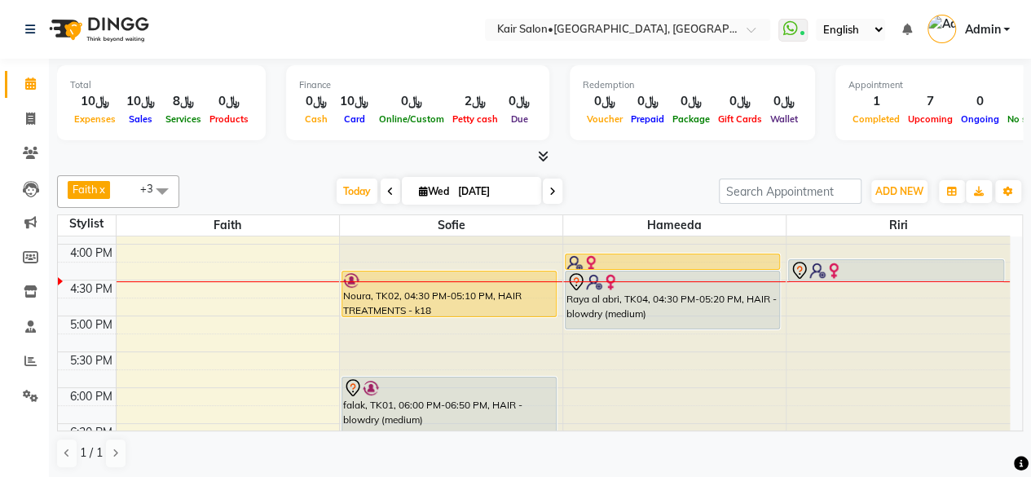
click at [128, 289] on div "8:00 AM 8:30 AM 9:00 AM 9:30 AM 10:00 AM 10:30 AM 11:00 AM 11:30 AM 12:00 PM 12…" at bounding box center [534, 244] width 952 height 1147
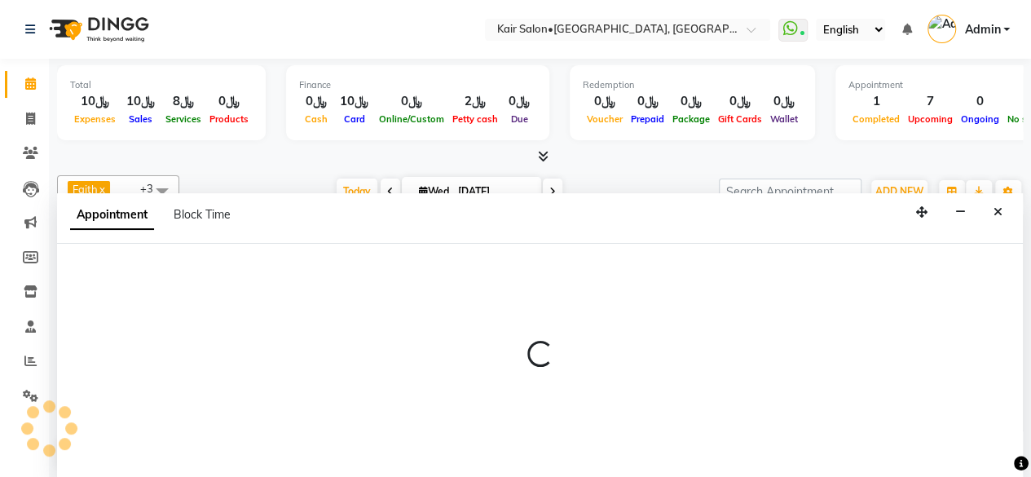
scroll to position [0, 0]
select select "49362"
select select "1005"
select select "tentative"
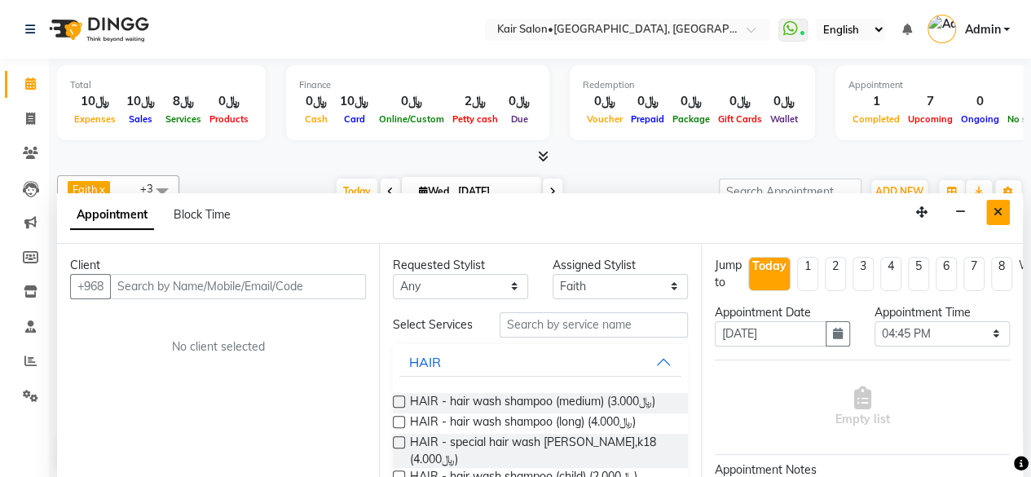
click at [1002, 206] on icon "Close" at bounding box center [997, 211] width 9 height 11
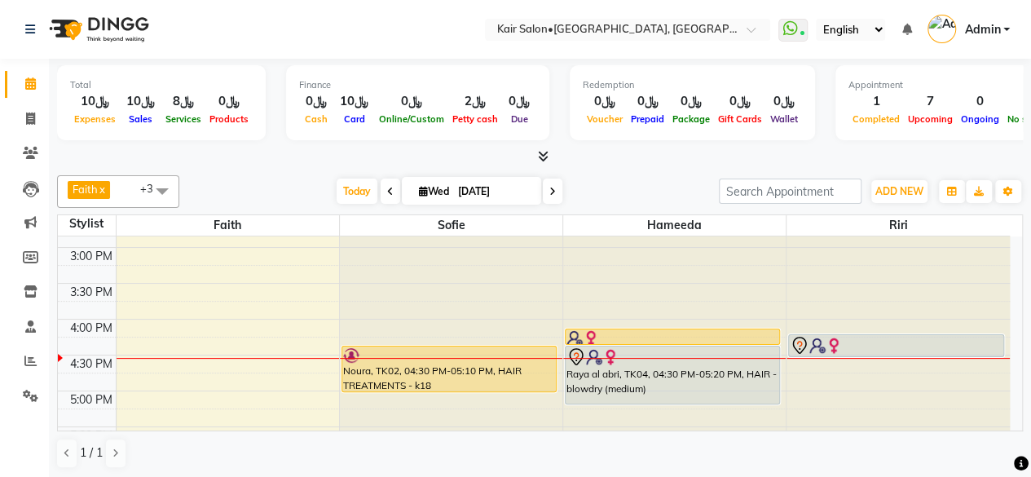
scroll to position [484, 0]
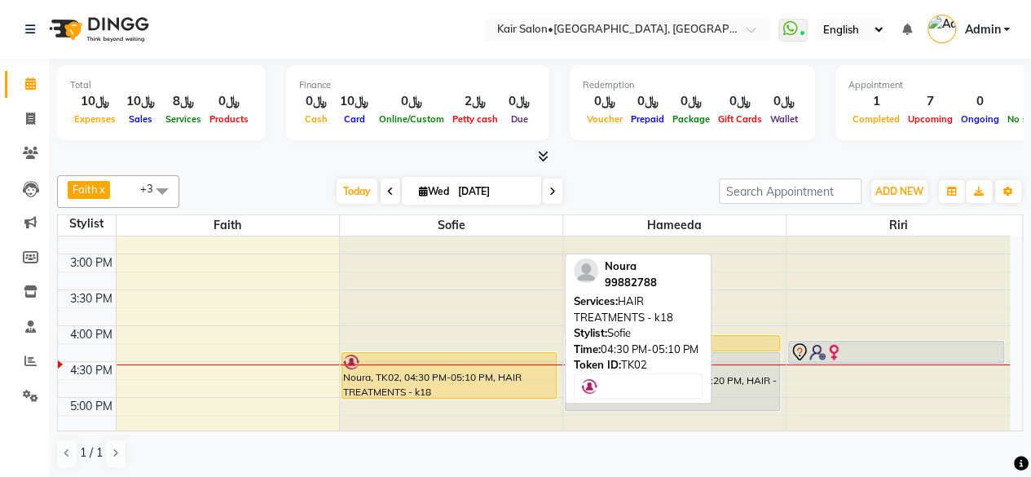
click at [469, 390] on div "Noura, TK02, 04:30 PM-05:10 PM, HAIR TREATMENTS - k18" at bounding box center [449, 375] width 214 height 45
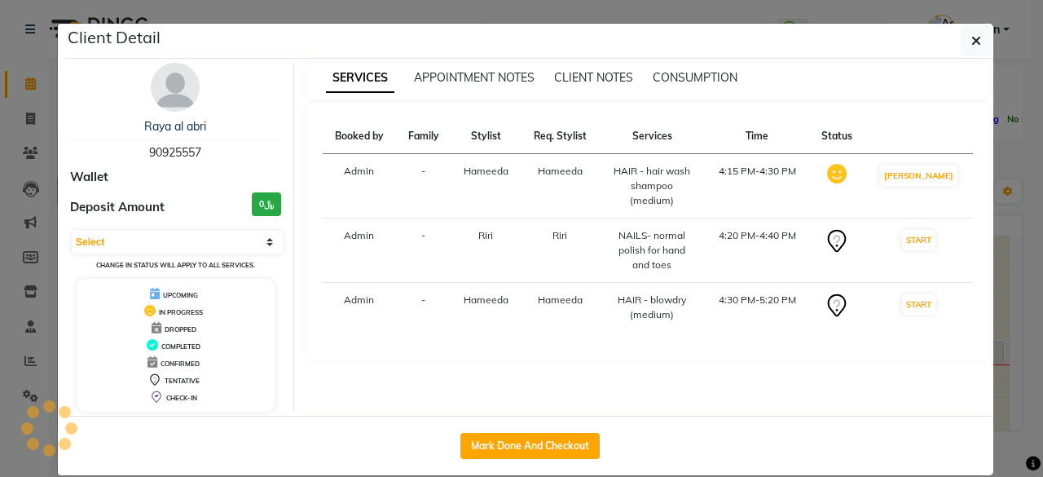
select select "1"
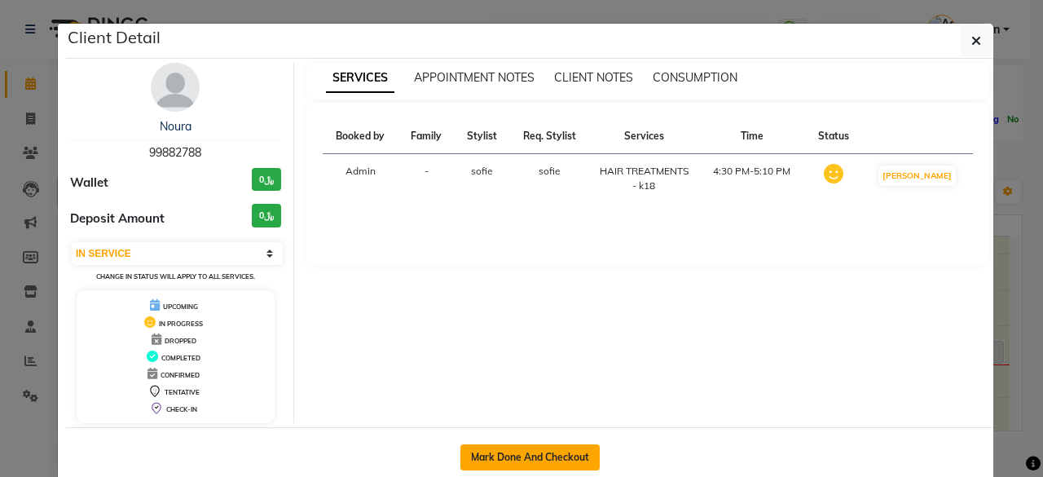
click at [520, 448] on button "Mark Done And Checkout" at bounding box center [529, 457] width 139 height 26
select select "service"
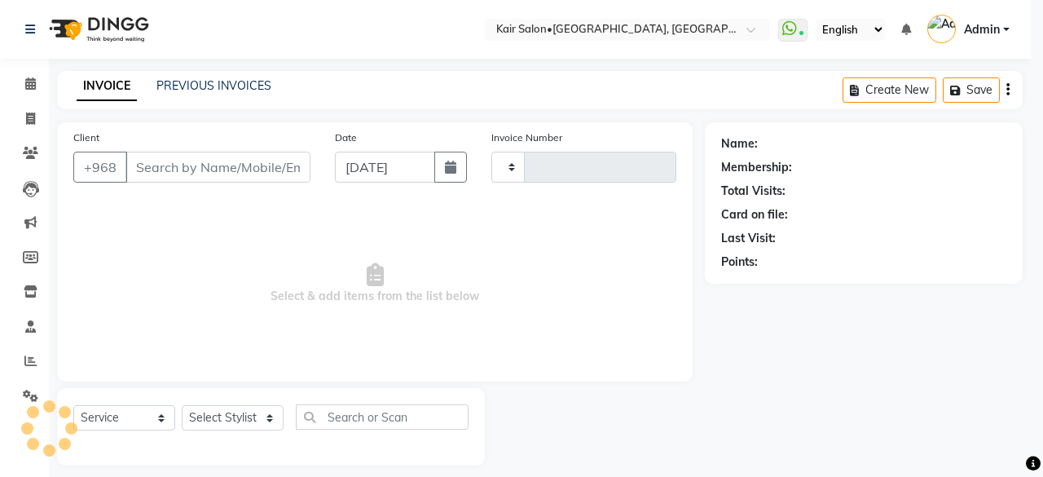
type input "1679"
select select "6490"
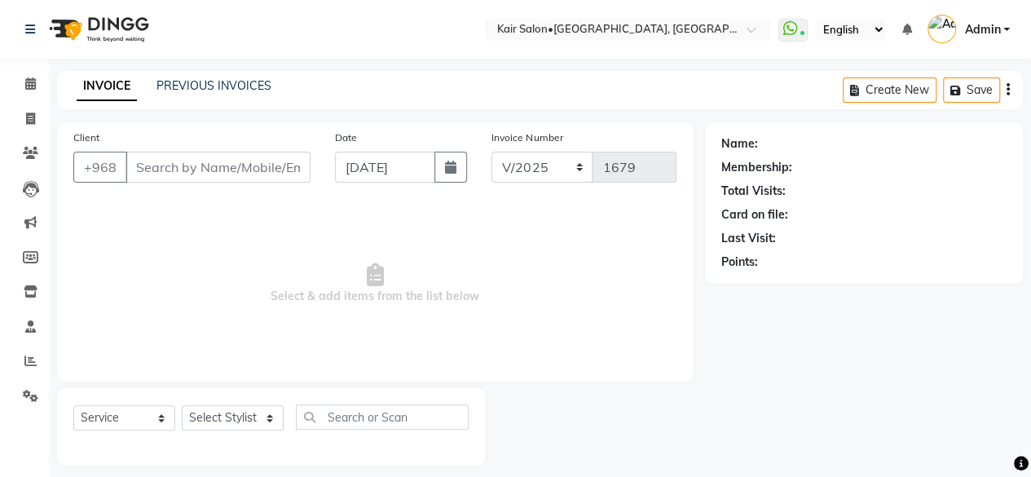
type input "99882788"
select select "58893"
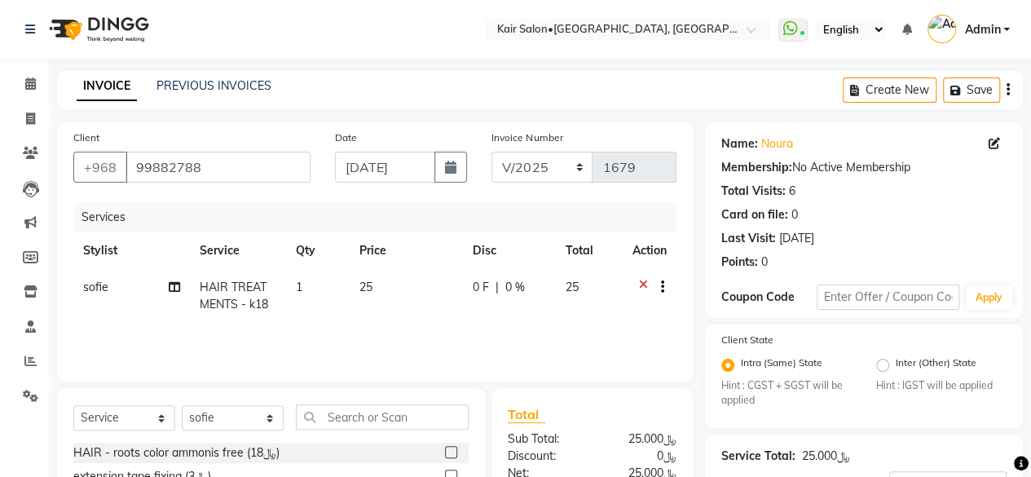
click at [412, 307] on td "25" at bounding box center [406, 296] width 113 height 54
select select "58893"
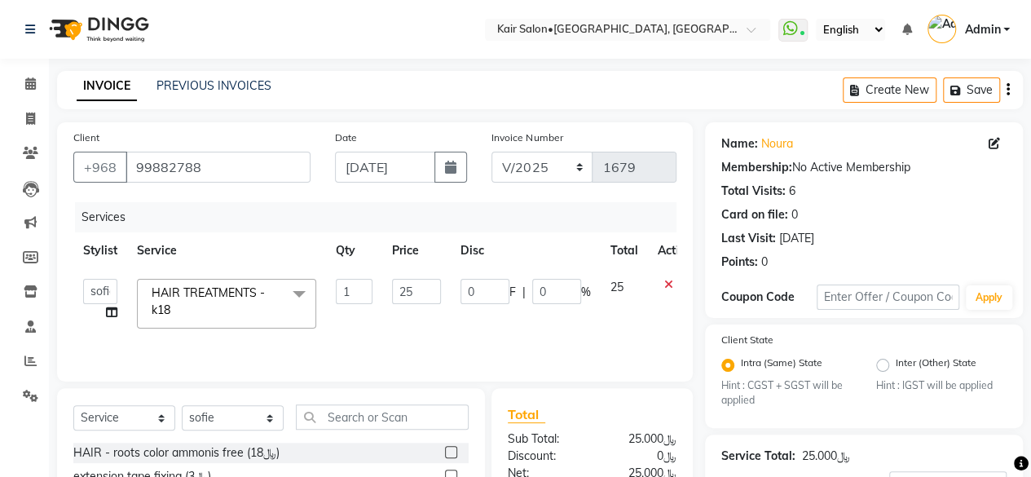
scroll to position [163, 0]
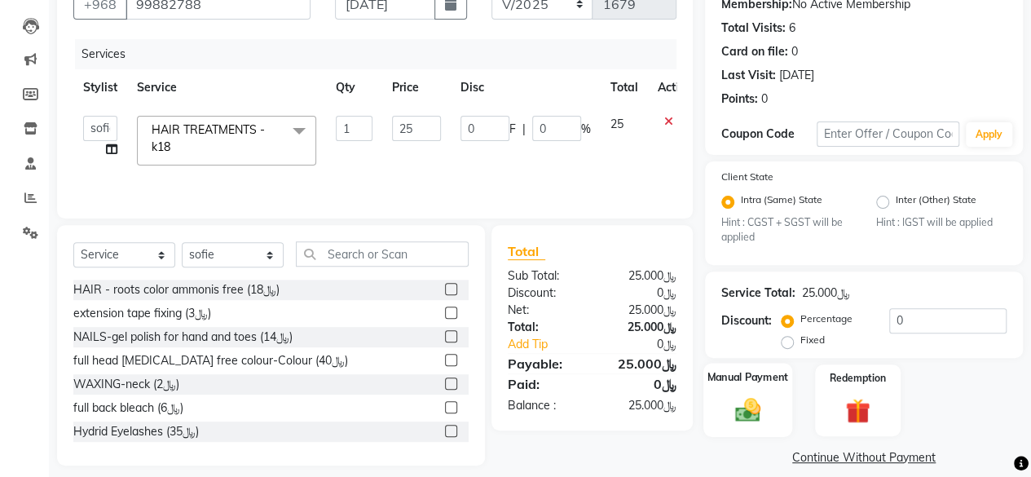
click at [751, 403] on img at bounding box center [748, 409] width 42 height 29
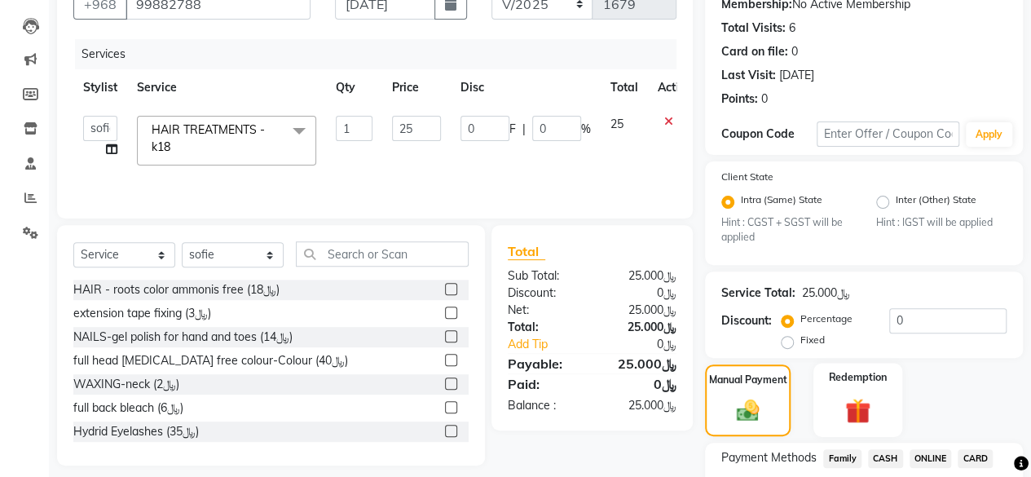
click at [858, 418] on img at bounding box center [858, 411] width 42 height 32
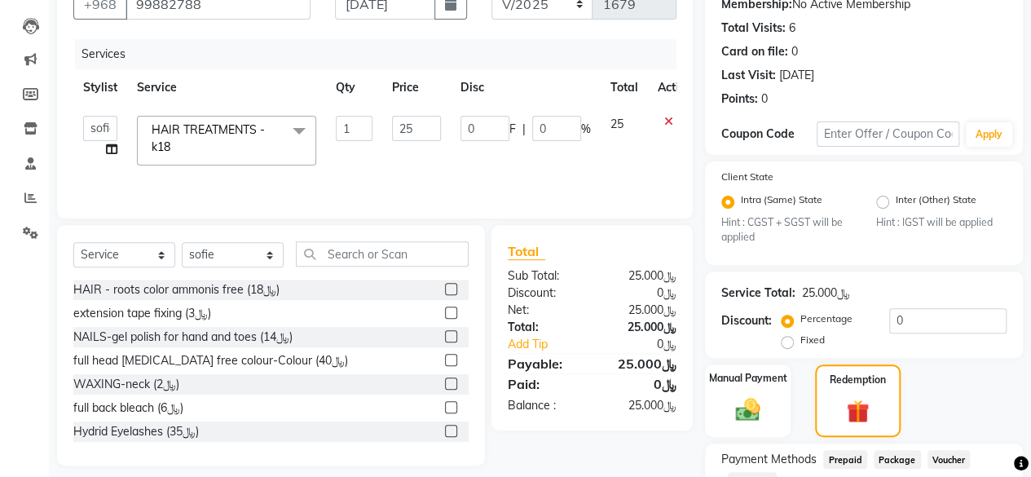
scroll to position [284, 0]
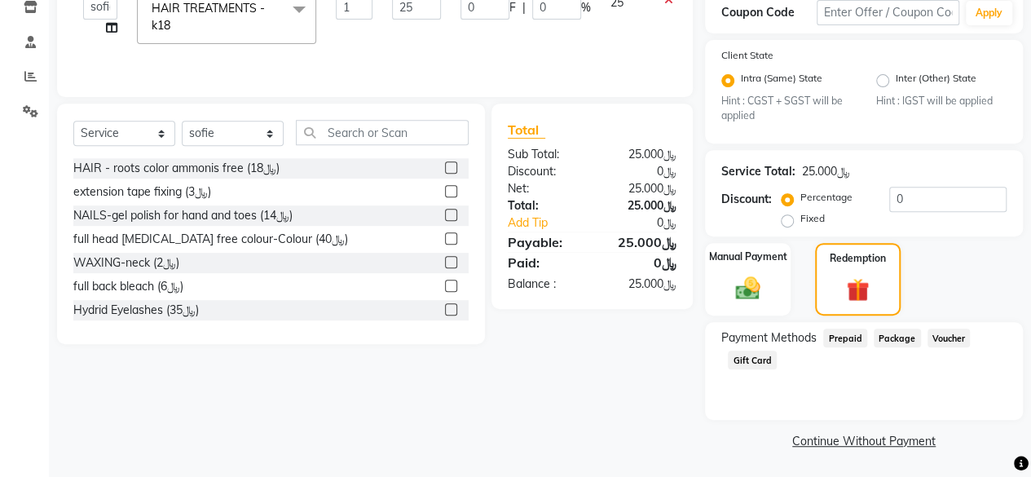
click at [900, 342] on span "Package" at bounding box center [897, 337] width 47 height 19
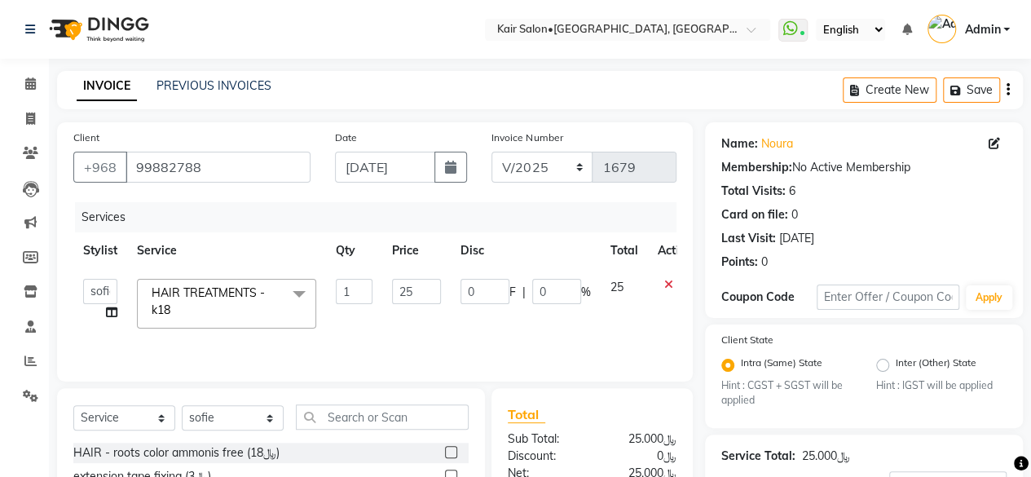
click at [469, 304] on td "0 F | 0 %" at bounding box center [526, 303] width 150 height 69
click at [422, 288] on input "25" at bounding box center [416, 291] width 49 height 25
type input "2"
type input "0"
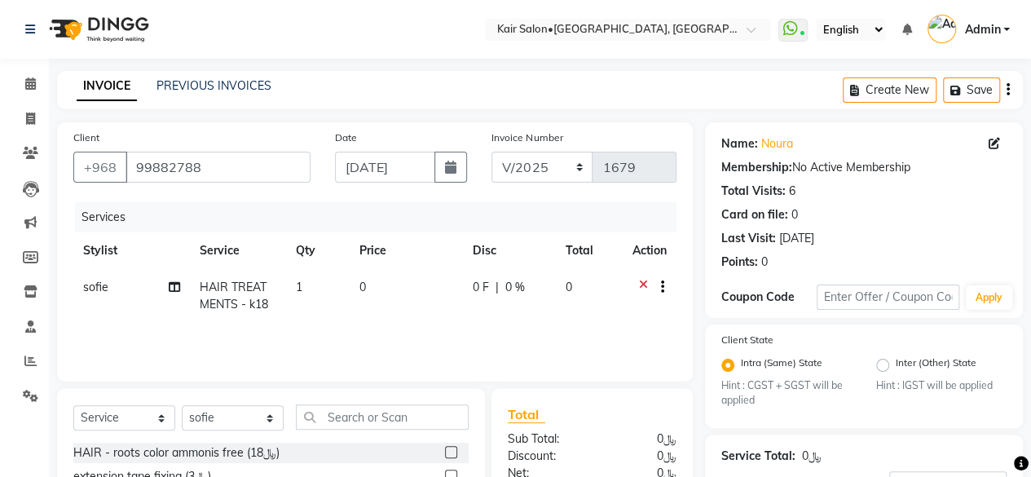
scroll to position [284, 0]
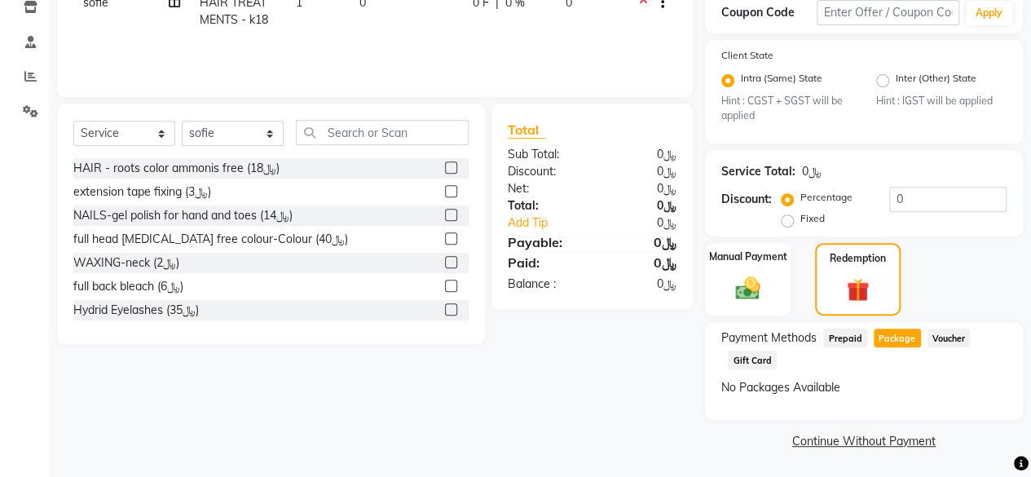
click at [896, 338] on span "Package" at bounding box center [897, 337] width 47 height 19
click at [750, 284] on img at bounding box center [748, 288] width 42 height 29
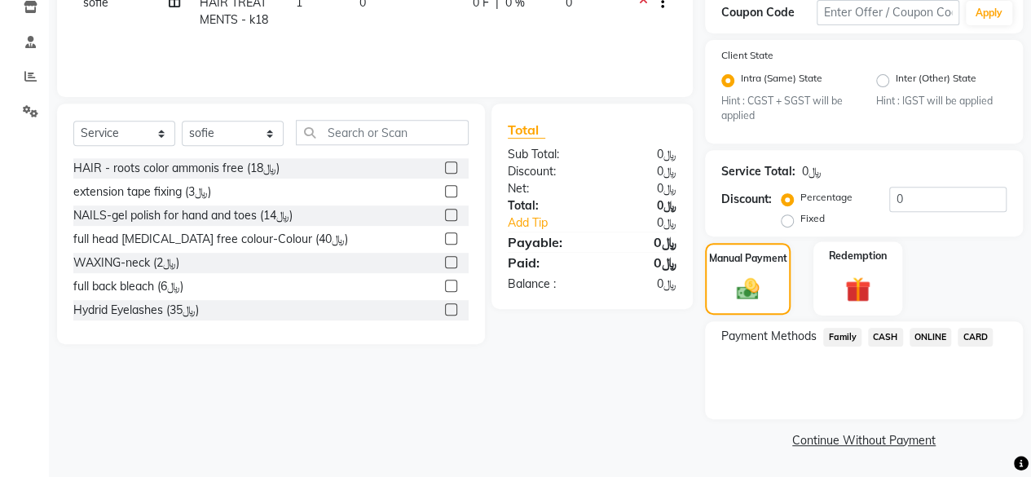
scroll to position [284, 0]
click at [975, 338] on span "CARD" at bounding box center [975, 337] width 35 height 19
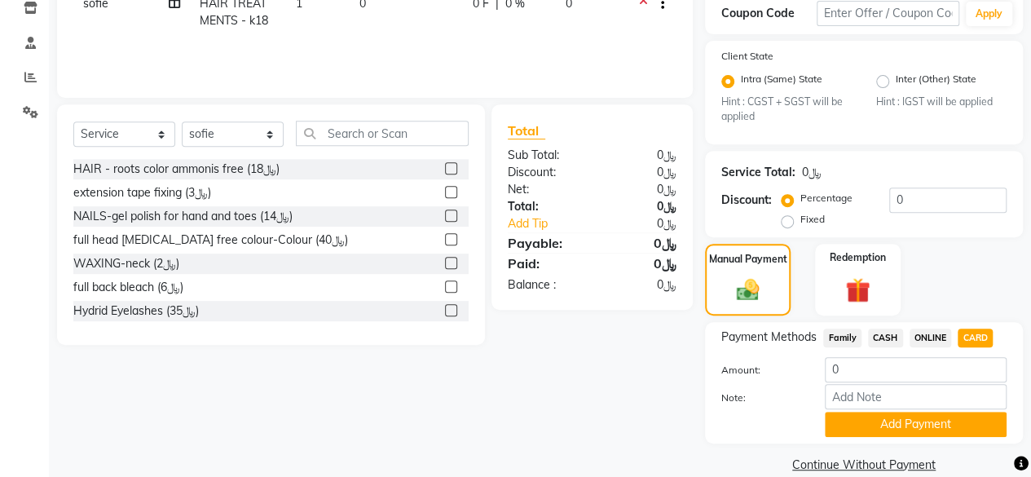
scroll to position [284, 0]
click at [911, 425] on button "Add Payment" at bounding box center [916, 423] width 182 height 25
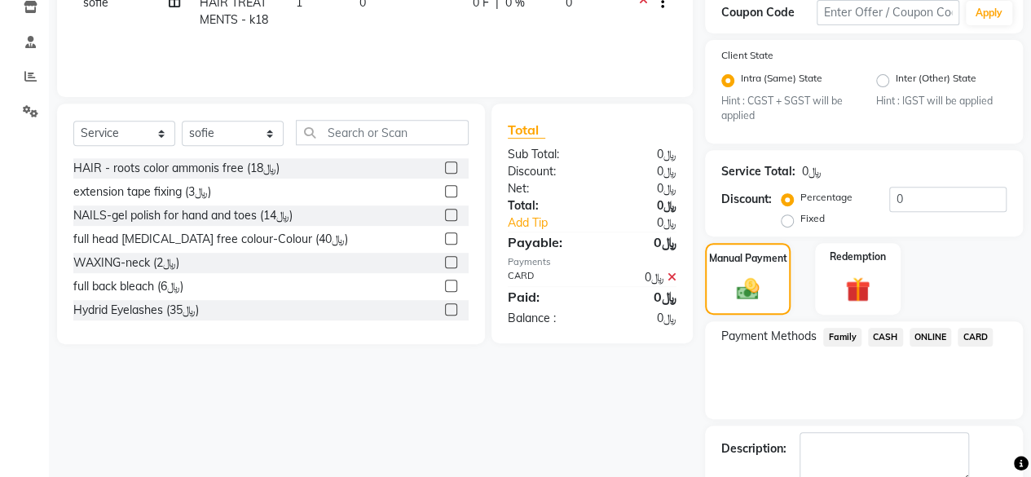
scroll to position [350, 0]
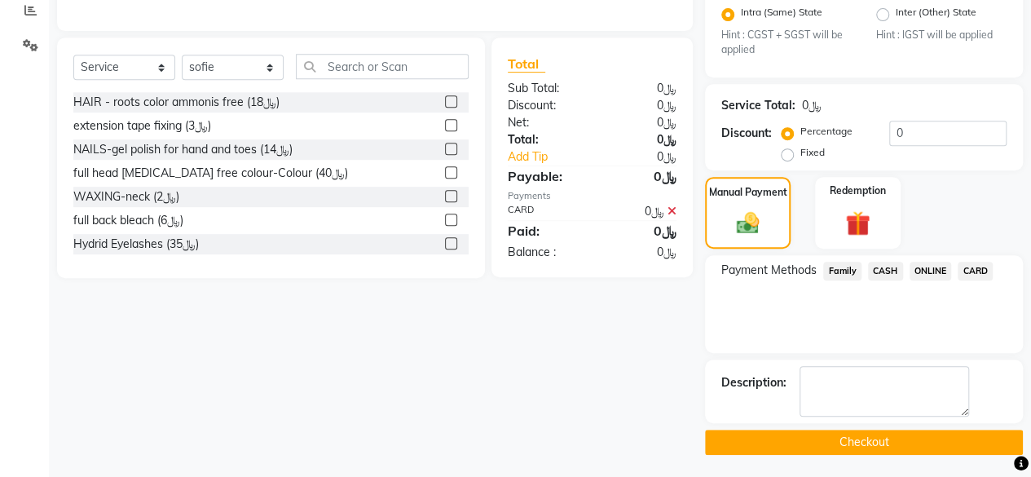
click at [874, 434] on button "Checkout" at bounding box center [864, 442] width 318 height 25
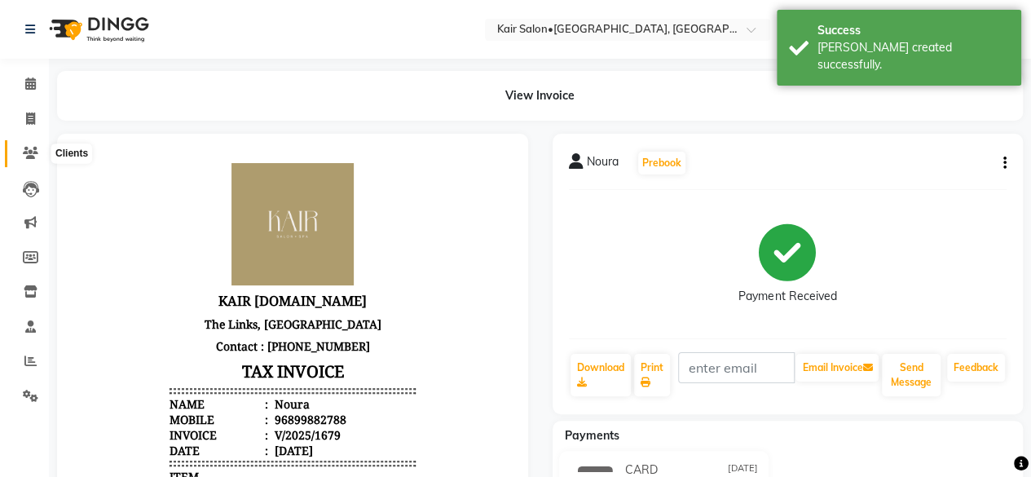
click at [31, 149] on icon at bounding box center [30, 153] width 15 height 12
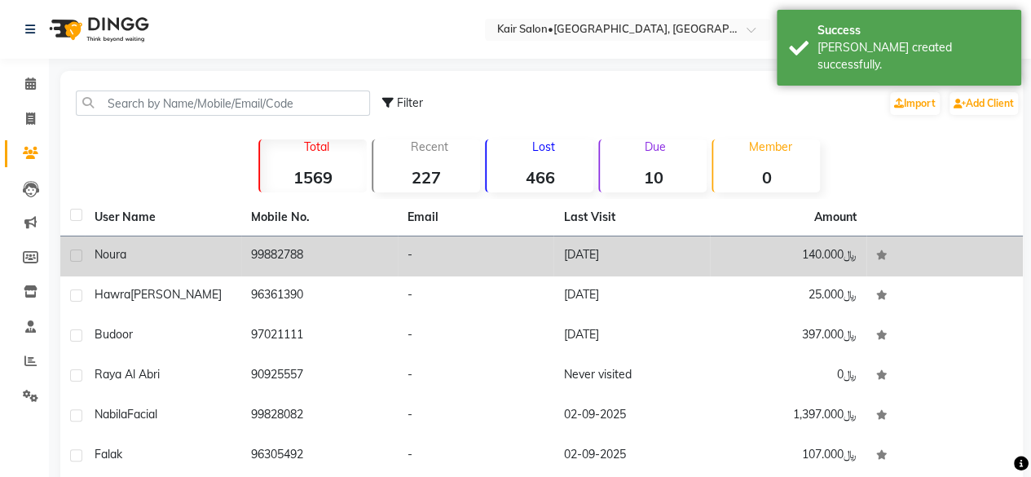
click at [280, 255] on td "99882788" at bounding box center [319, 256] width 156 height 40
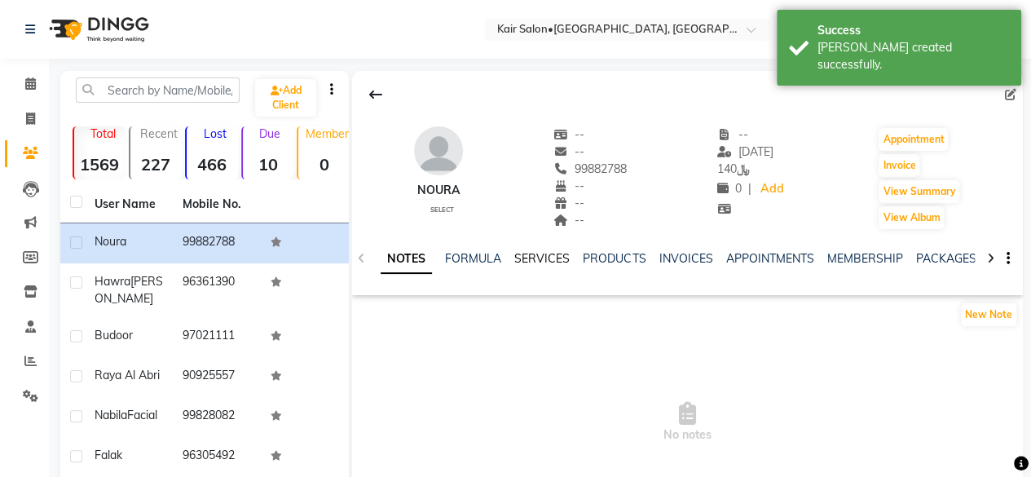
click at [528, 255] on link "SERVICES" at bounding box center [541, 258] width 55 height 15
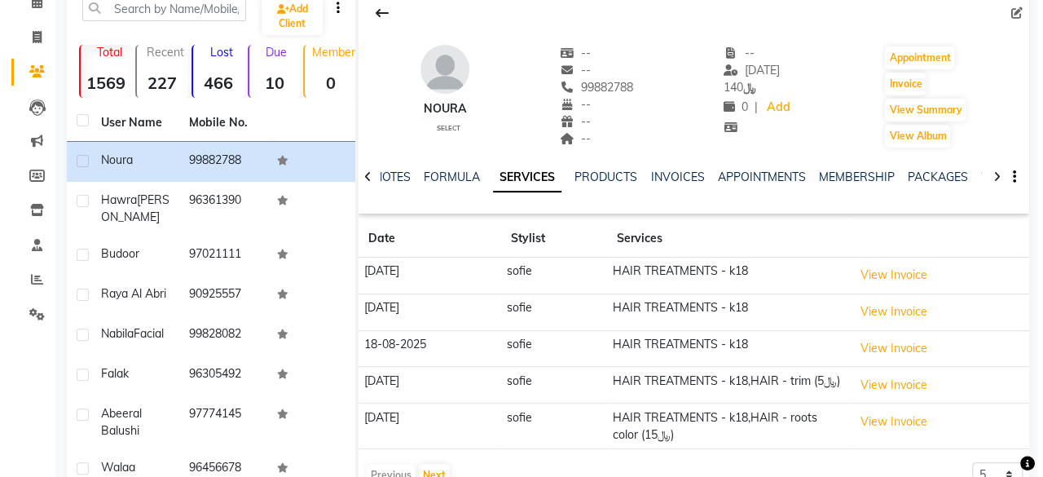
scroll to position [244, 0]
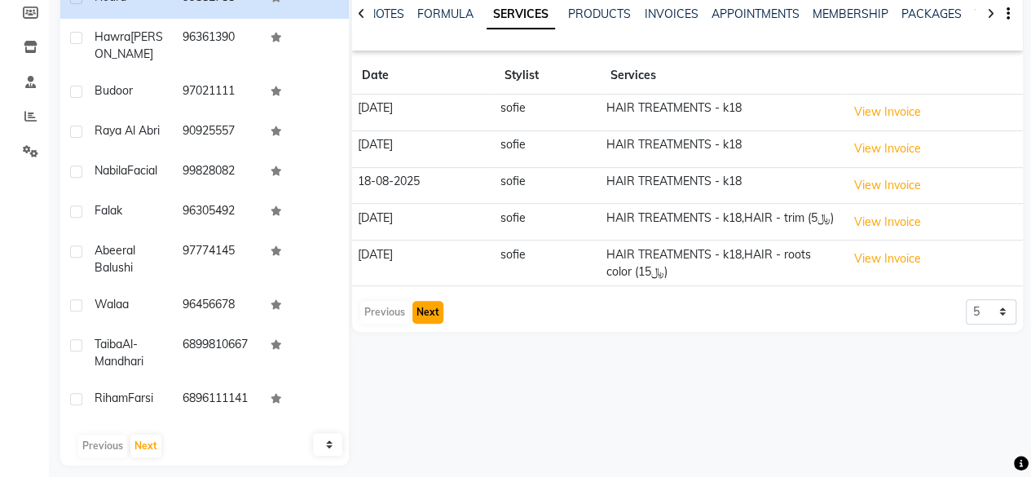
click at [436, 310] on button "Next" at bounding box center [427, 312] width 31 height 23
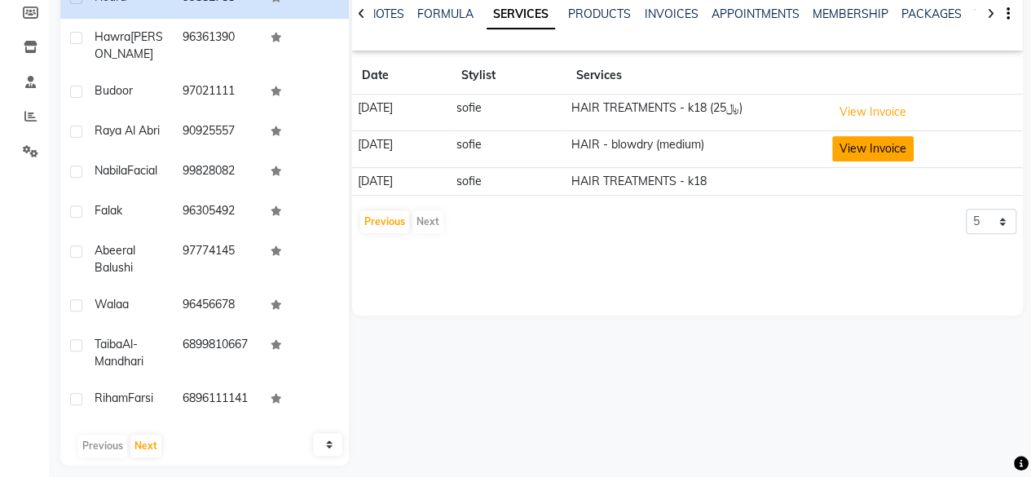
click at [890, 148] on button "View Invoice" at bounding box center [872, 148] width 81 height 25
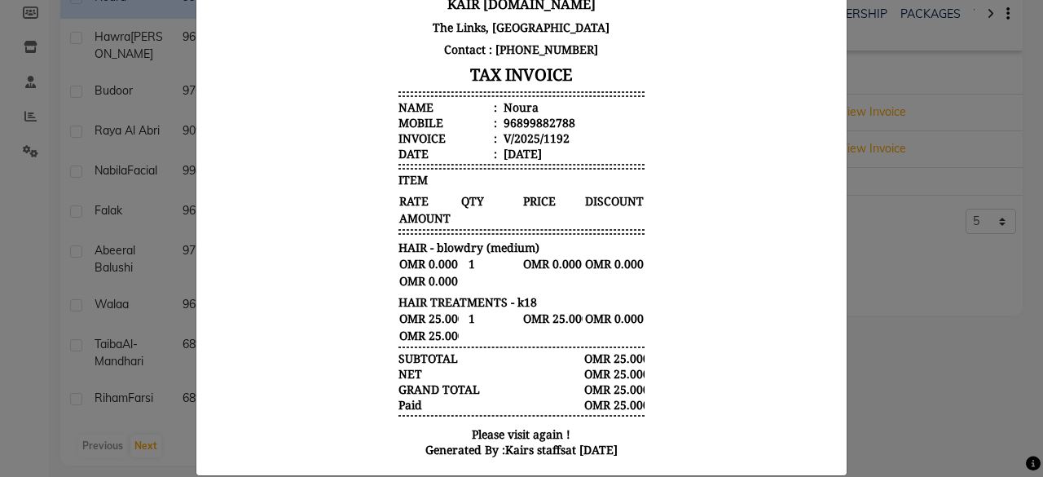
scroll to position [0, 0]
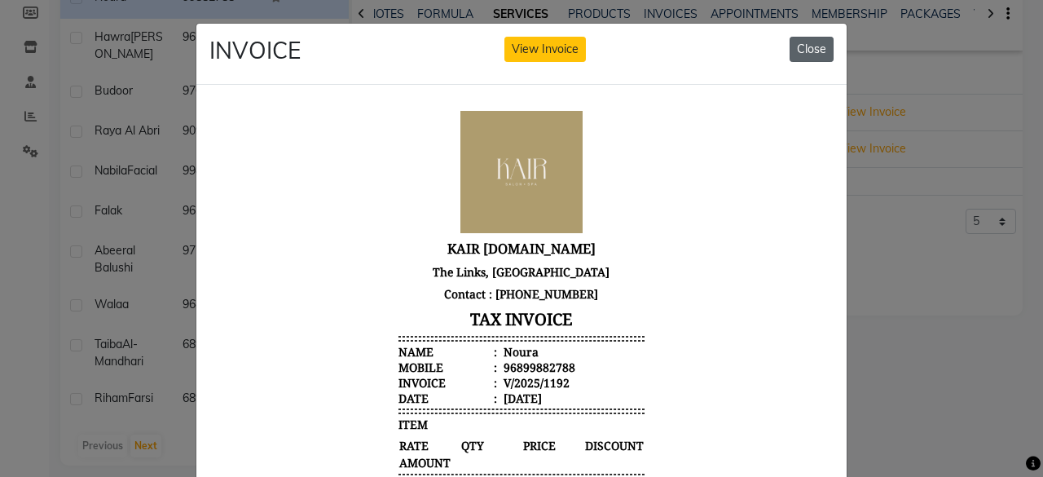
click at [810, 50] on button "Close" at bounding box center [812, 49] width 44 height 25
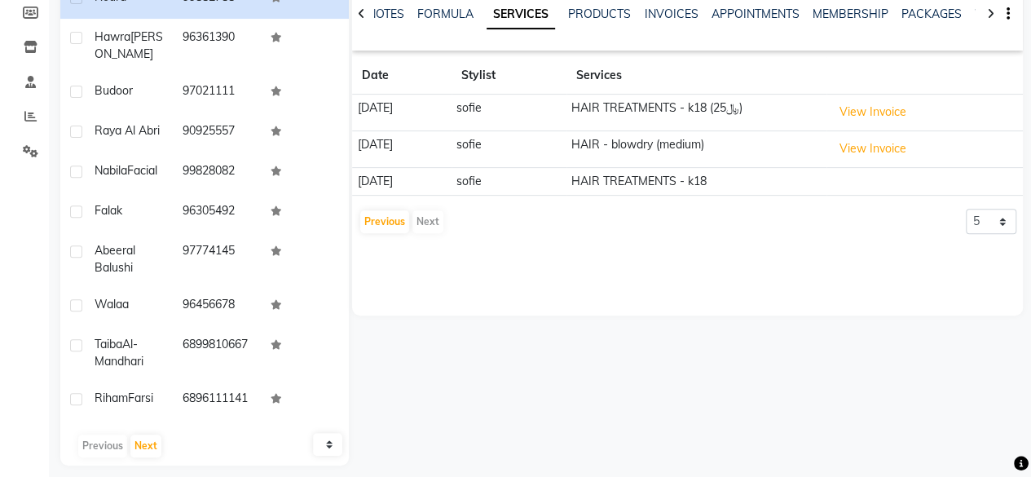
click at [417, 214] on div "Previous Next" at bounding box center [402, 222] width 86 height 26
click at [434, 222] on div "Previous Next" at bounding box center [402, 222] width 86 height 26
click at [377, 216] on button "Previous" at bounding box center [384, 221] width 49 height 23
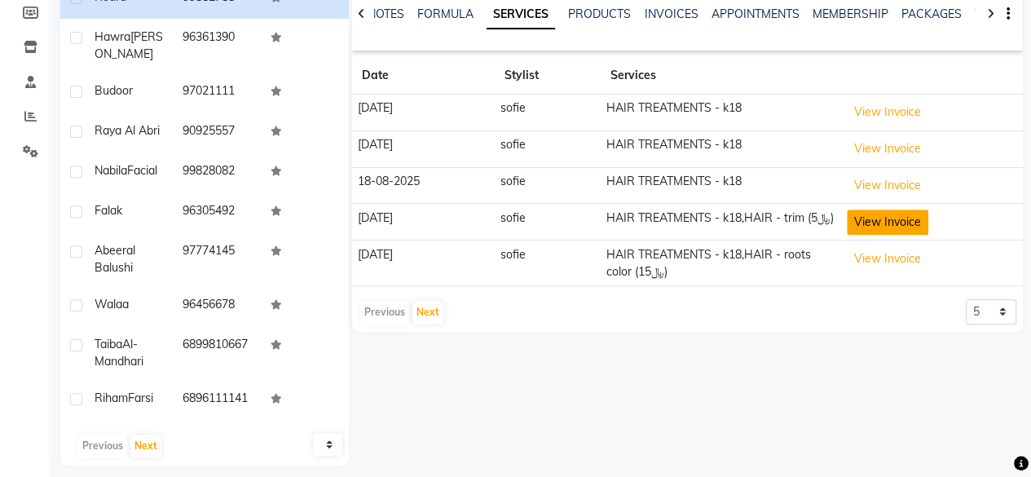
click at [879, 219] on button "View Invoice" at bounding box center [887, 221] width 81 height 25
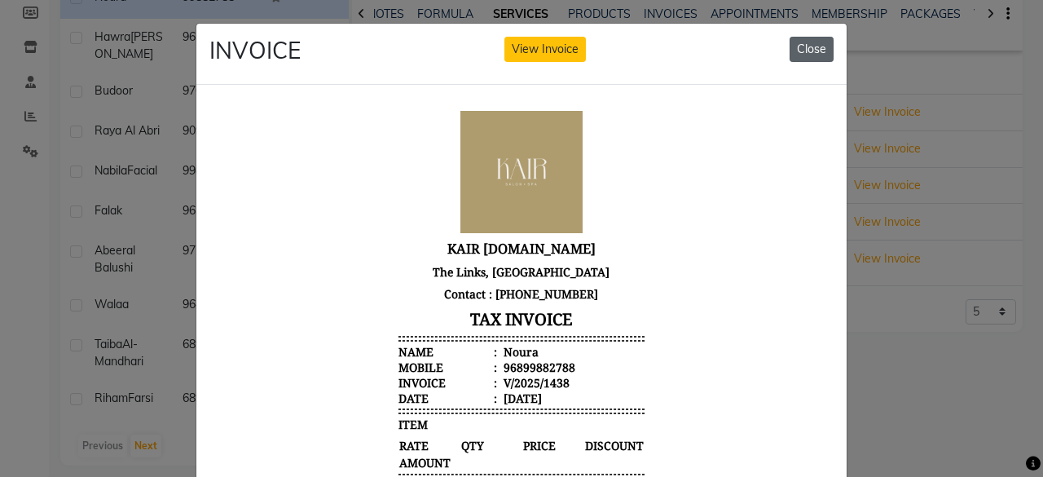
click at [804, 49] on button "Close" at bounding box center [812, 49] width 44 height 25
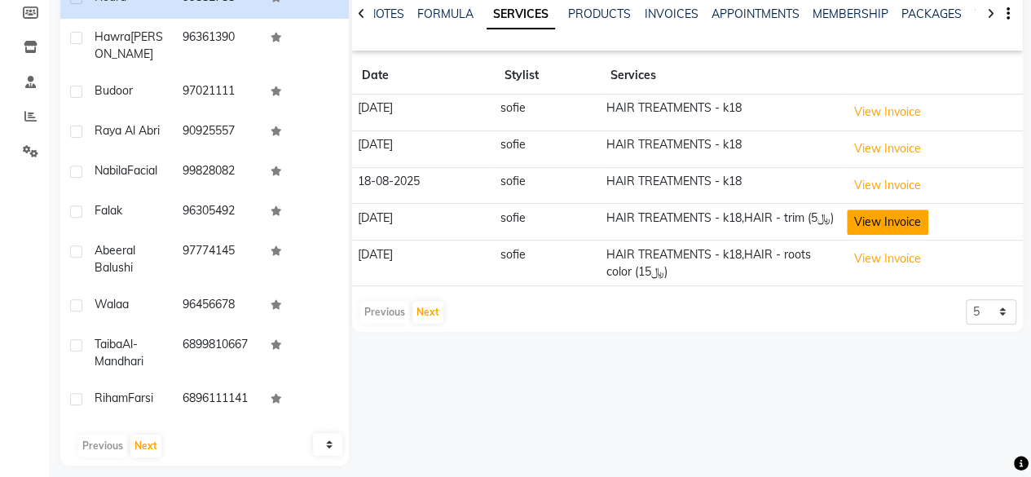
click at [895, 218] on button "View Invoice" at bounding box center [887, 221] width 81 height 25
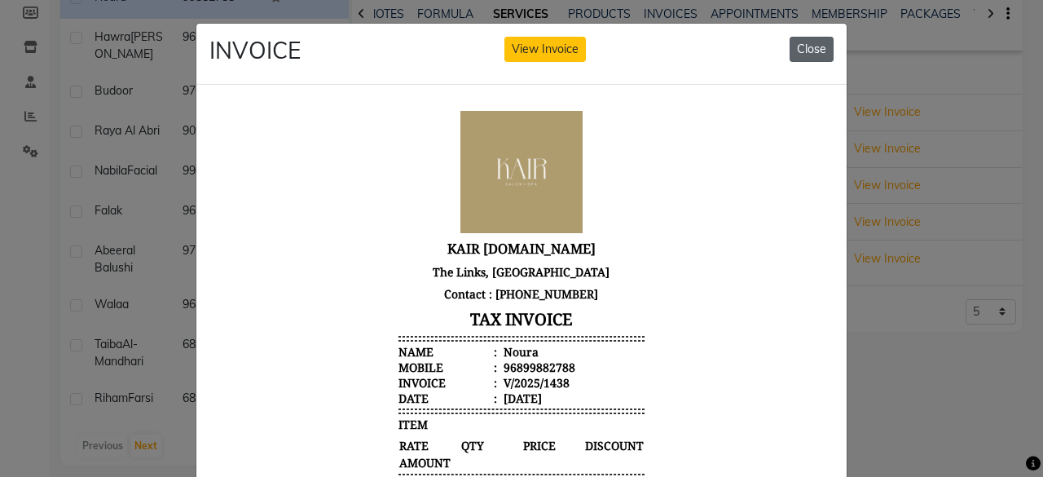
click at [807, 45] on button "Close" at bounding box center [812, 49] width 44 height 25
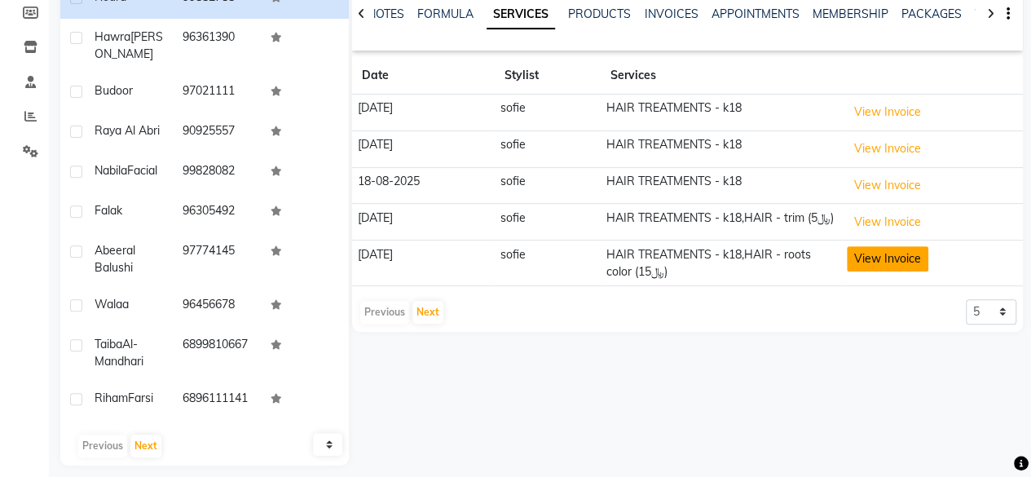
click at [885, 251] on button "View Invoice" at bounding box center [887, 258] width 81 height 25
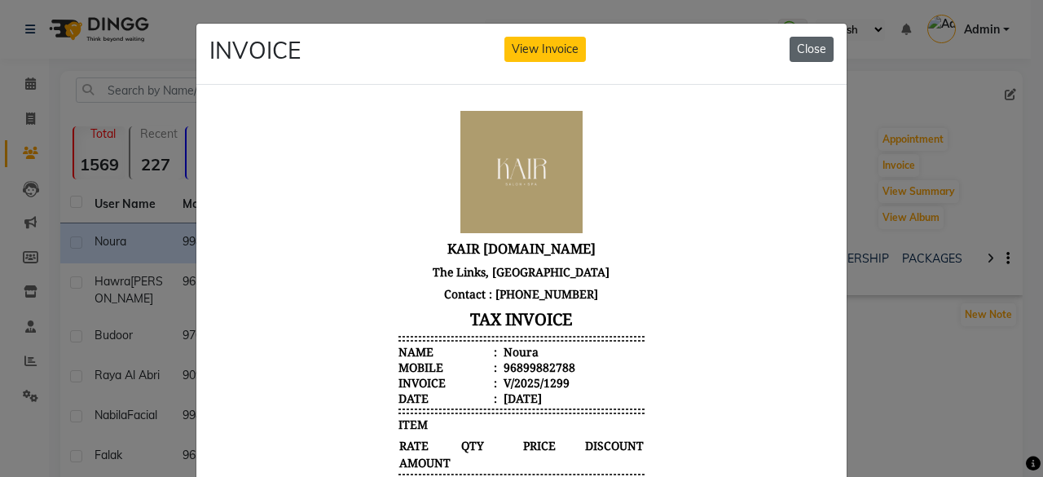
click at [811, 49] on button "Close" at bounding box center [812, 49] width 44 height 25
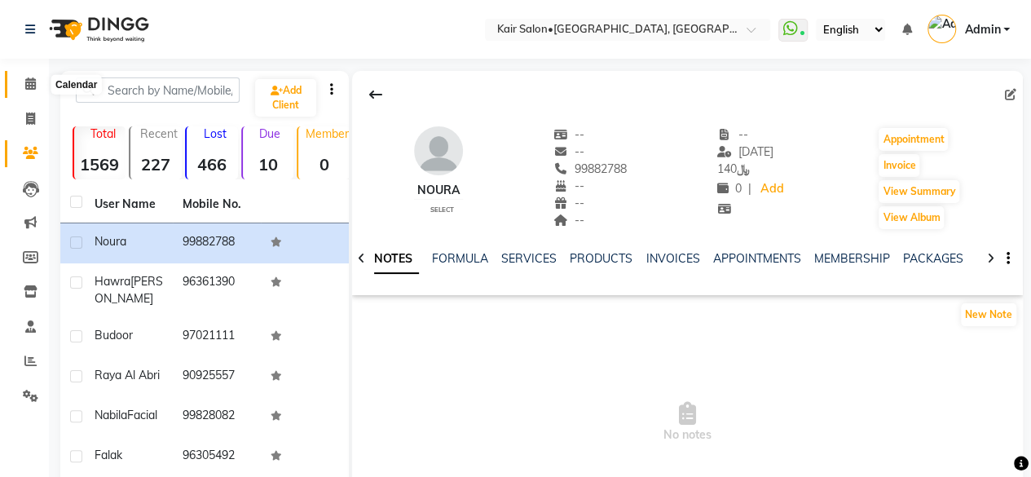
click at [29, 81] on icon at bounding box center [30, 83] width 11 height 12
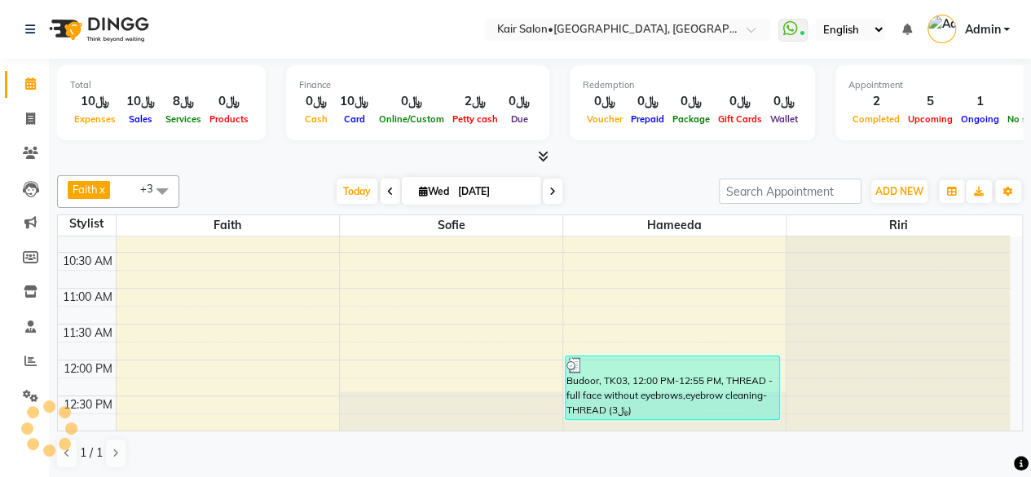
scroll to position [326, 0]
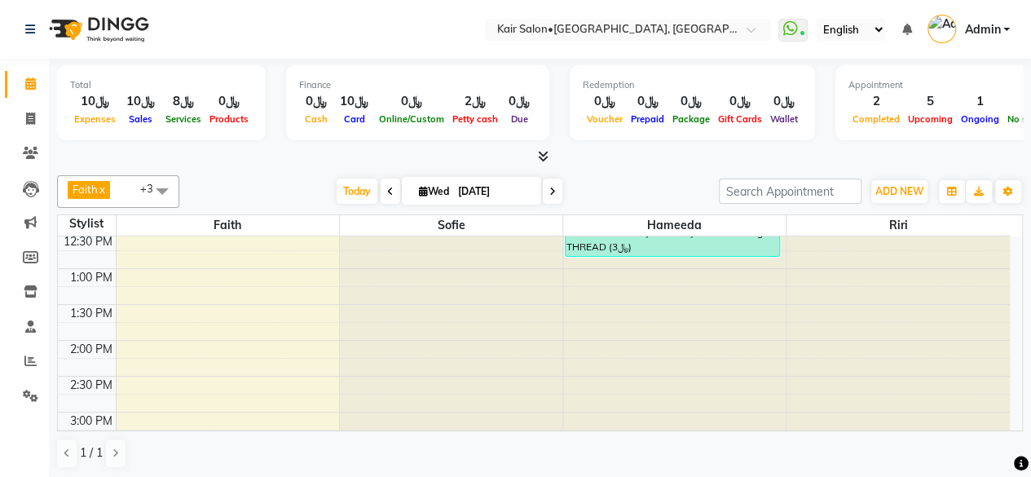
click at [549, 188] on icon at bounding box center [552, 192] width 7 height 10
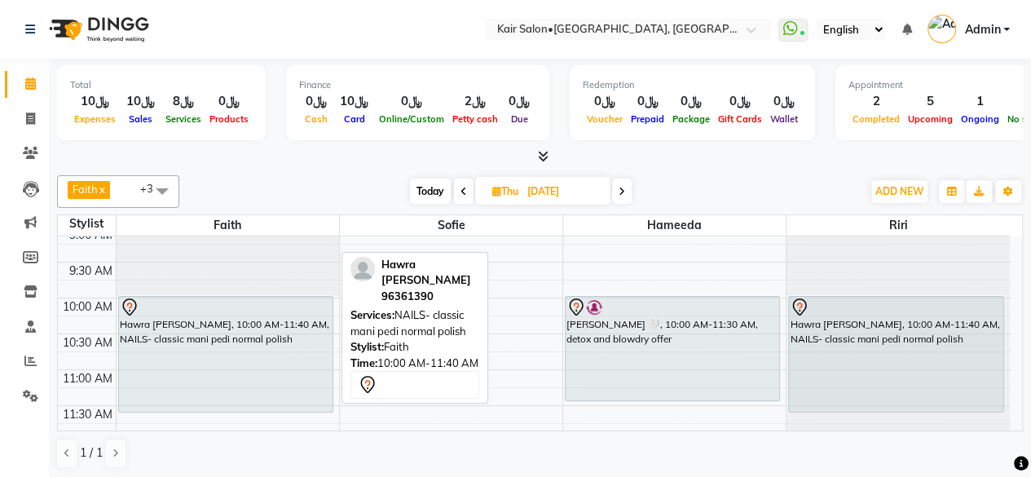
scroll to position [81, 0]
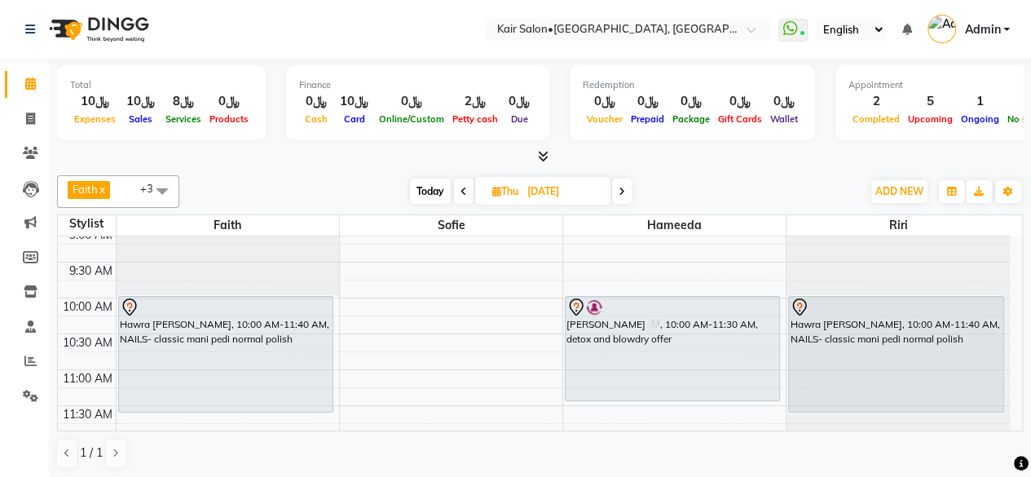
click at [434, 183] on span "Today" at bounding box center [430, 190] width 41 height 25
type input "[DATE]"
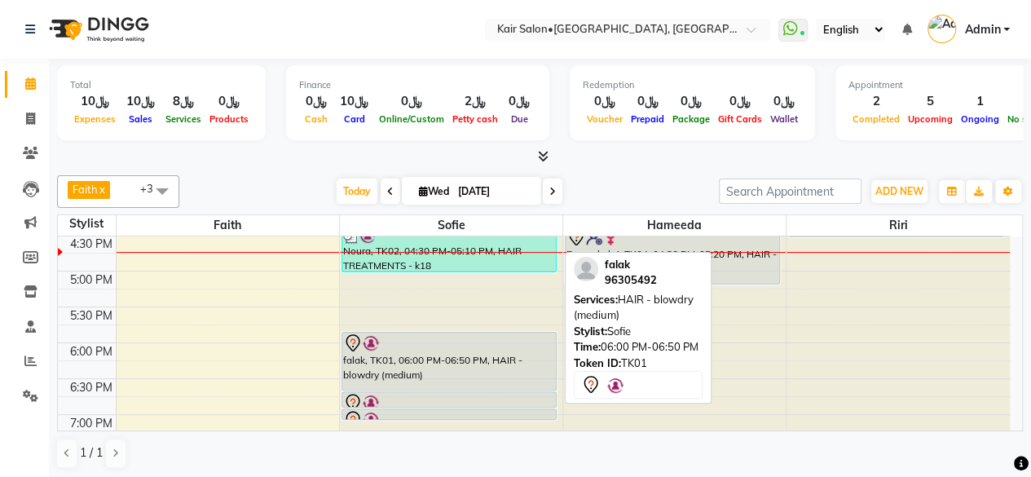
scroll to position [647, 0]
